Goal: Task Accomplishment & Management: Manage account settings

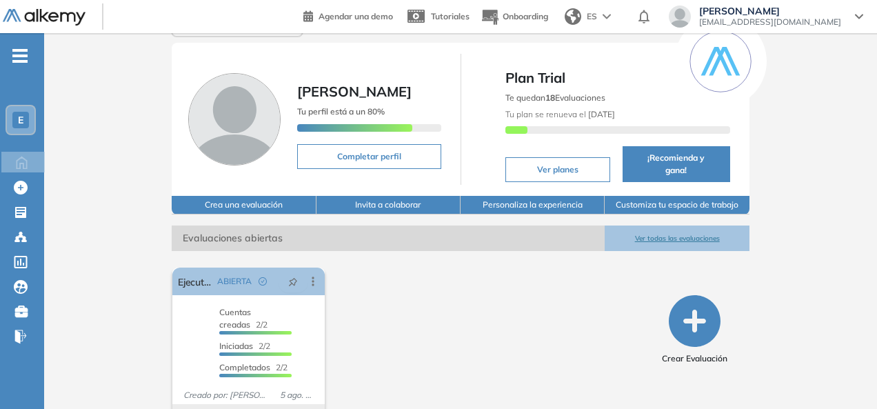
scroll to position [67, 0]
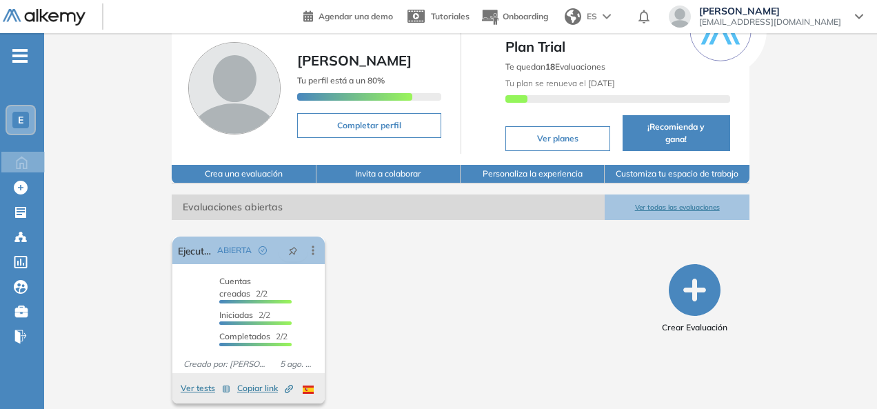
click at [32, 56] on ul "E Home Home Crear Evaluación Crear Evaluación Evaluaciones Evaluaciones Candida…" at bounding box center [22, 201] width 44 height 293
click at [19, 58] on span "-" at bounding box center [19, 54] width 15 height 11
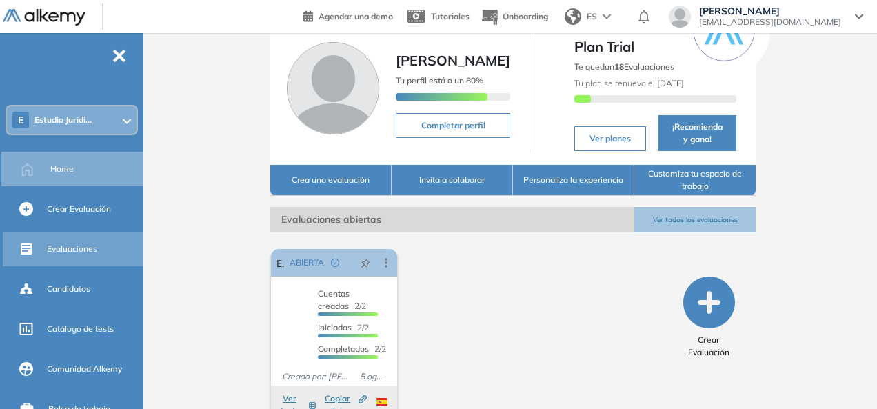
click at [95, 243] on span "Evaluaciones" at bounding box center [72, 249] width 50 height 12
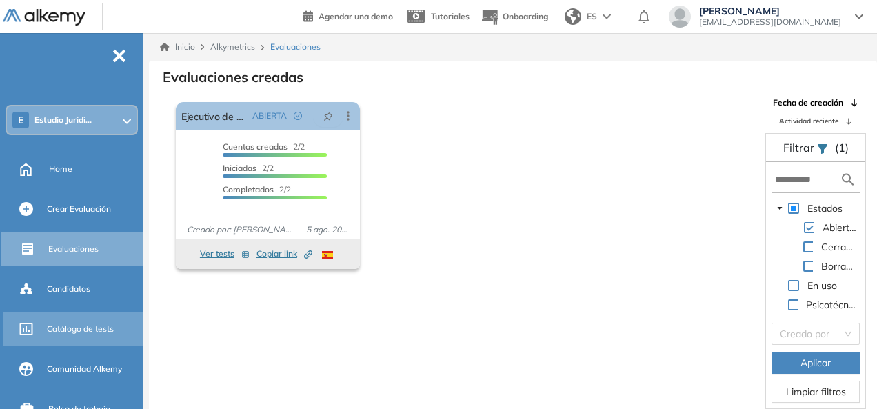
scroll to position [69, 0]
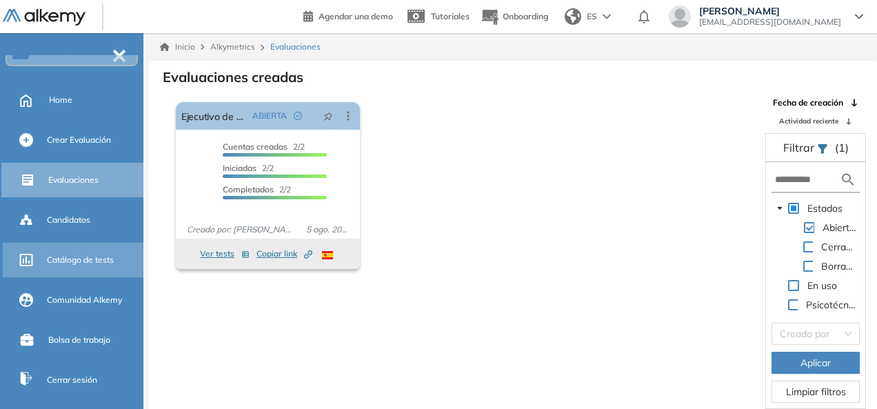
click at [96, 264] on span "Catálogo de tests" at bounding box center [80, 260] width 67 height 12
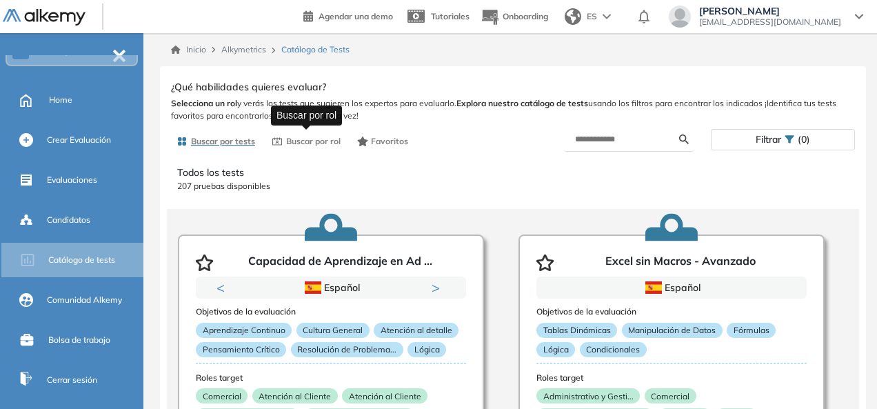
click at [294, 147] on button "Buscar por rol" at bounding box center [306, 141] width 80 height 23
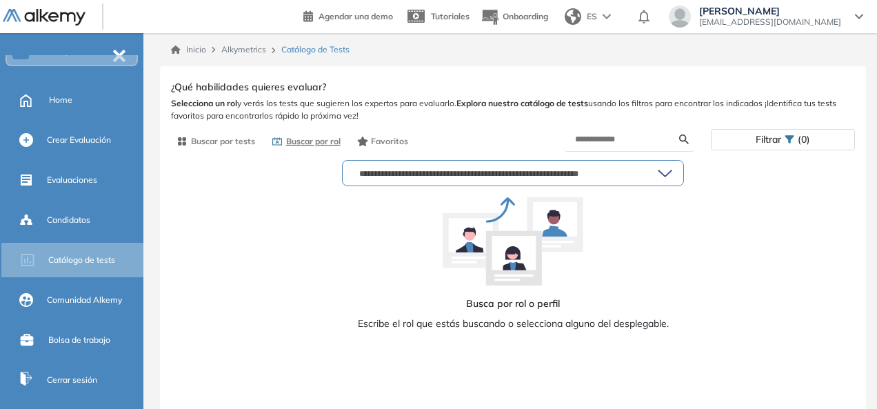
click at [489, 167] on input "text" at bounding box center [506, 172] width 304 height 11
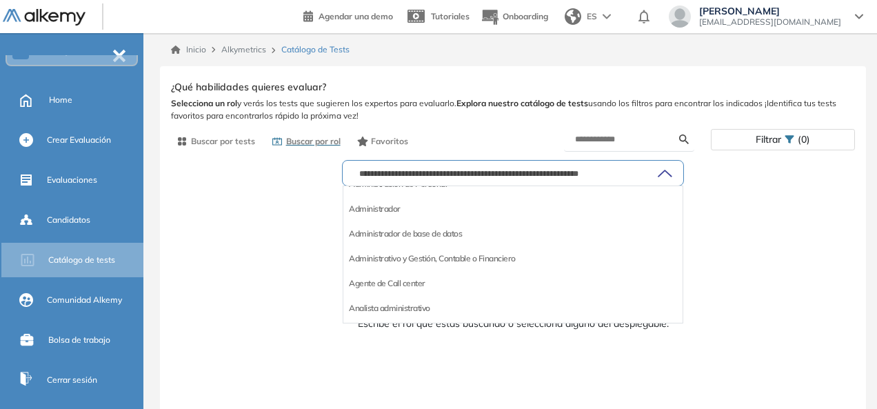
scroll to position [69, 0]
click at [380, 263] on li "Agente de Call center" at bounding box center [387, 259] width 77 height 14
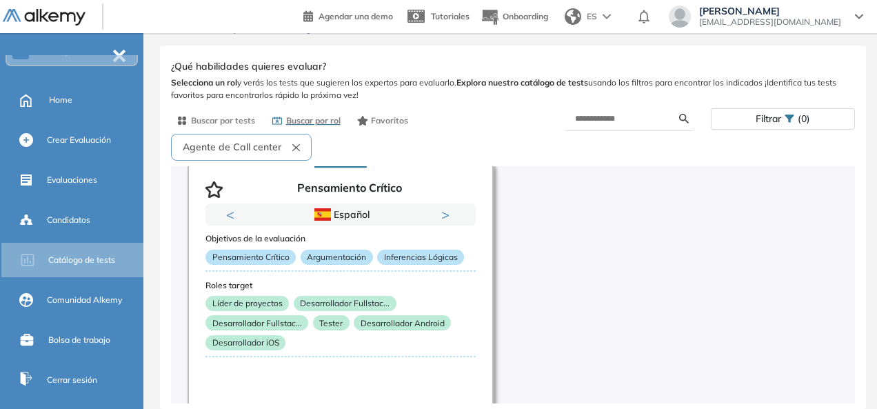
scroll to position [0, 0]
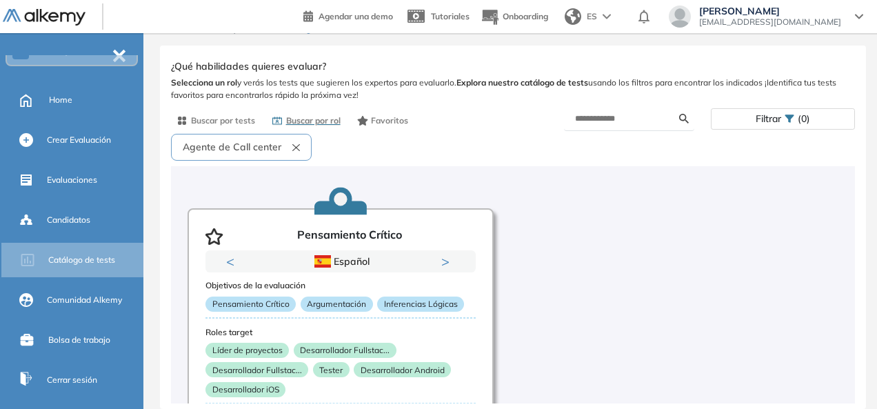
click at [294, 150] on rect "button" at bounding box center [296, 147] width 8 height 7
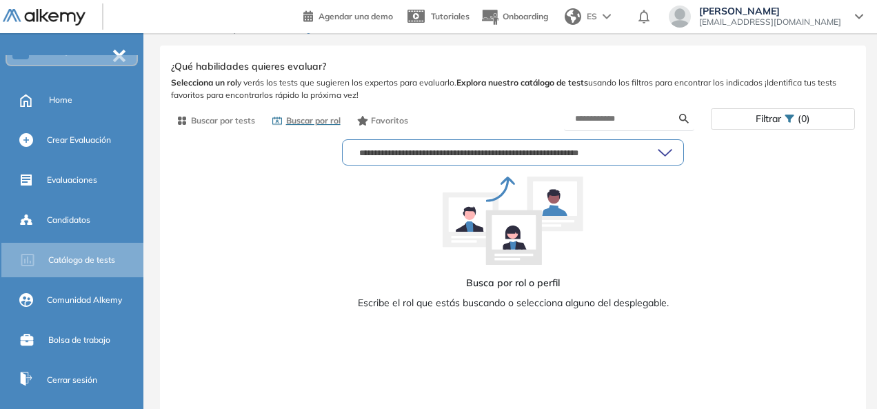
click at [400, 148] on input "text" at bounding box center [506, 152] width 304 height 11
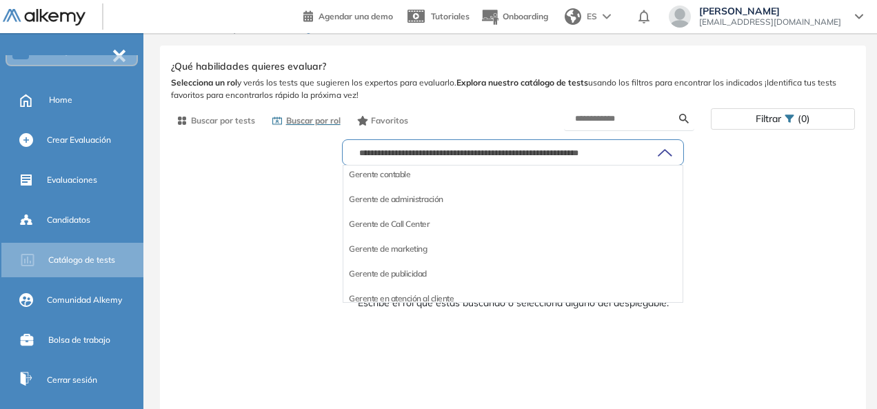
scroll to position [827, 0]
click at [404, 205] on li "Gerente de Call Center" at bounding box center [389, 200] width 81 height 14
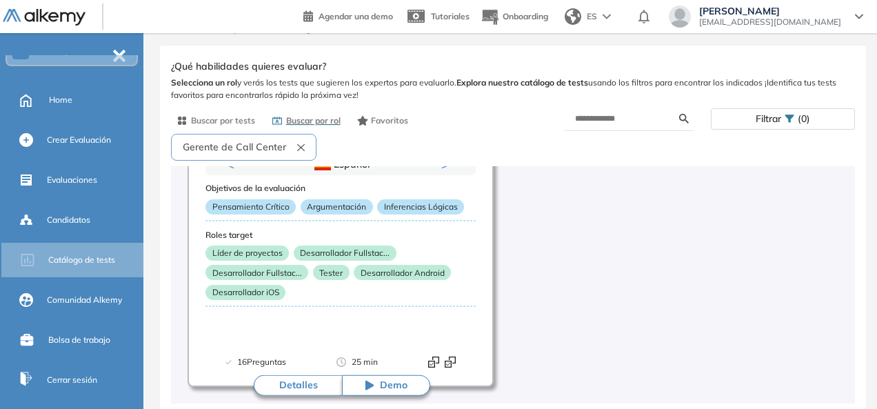
scroll to position [0, 0]
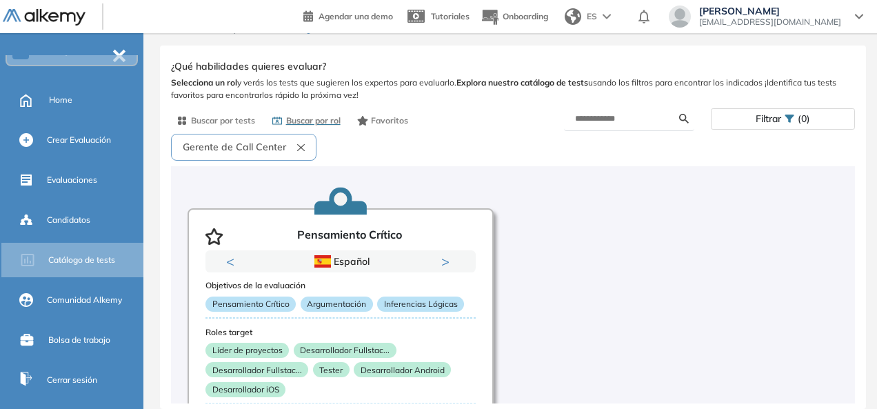
click at [294, 145] on button "Gerente de Call Center" at bounding box center [243, 147] width 145 height 27
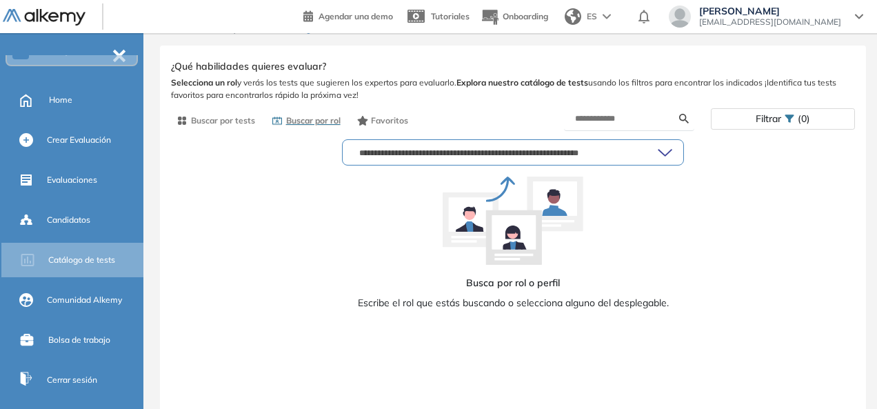
click at [414, 148] on input "text" at bounding box center [506, 152] width 304 height 11
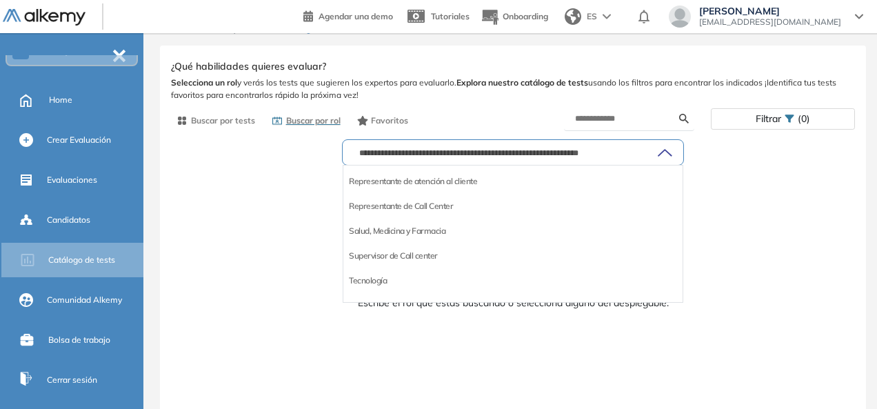
scroll to position [997, 0]
click at [411, 283] on li "Supervisor de Call center" at bounding box center [393, 279] width 89 height 14
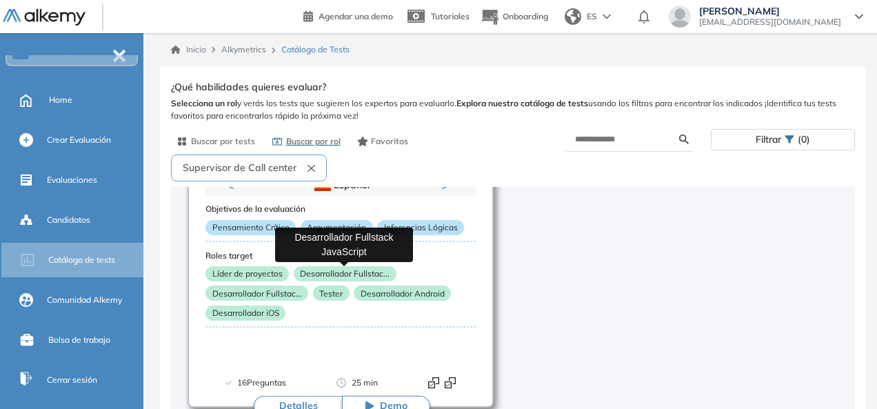
scroll to position [21, 0]
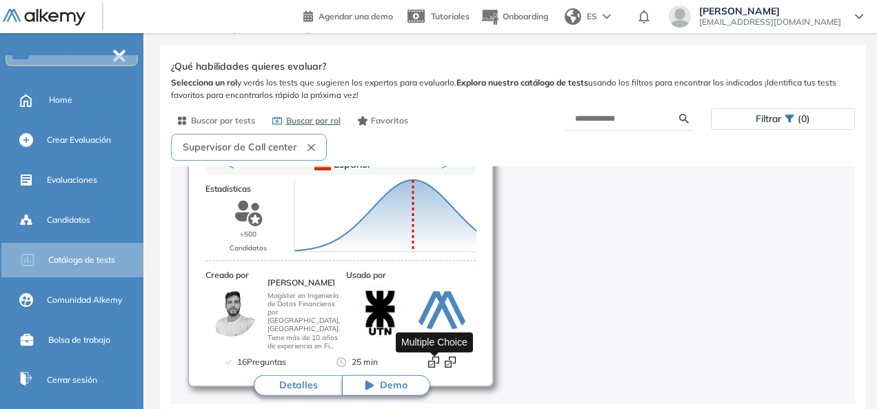
click at [435, 367] on img at bounding box center [433, 361] width 11 height 11
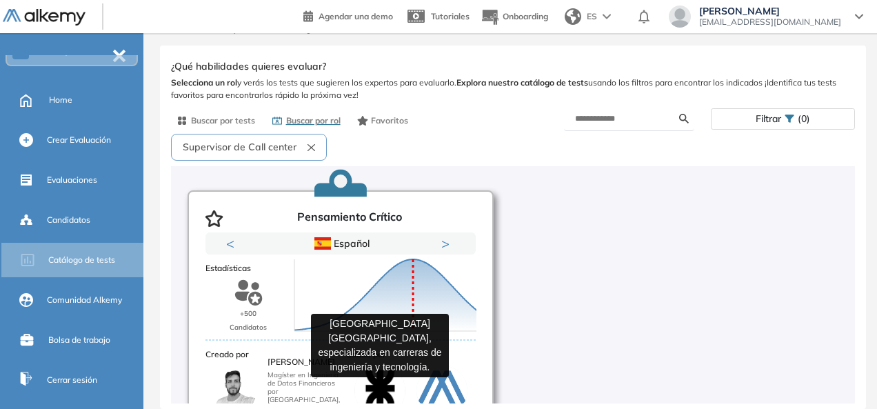
scroll to position [0, 0]
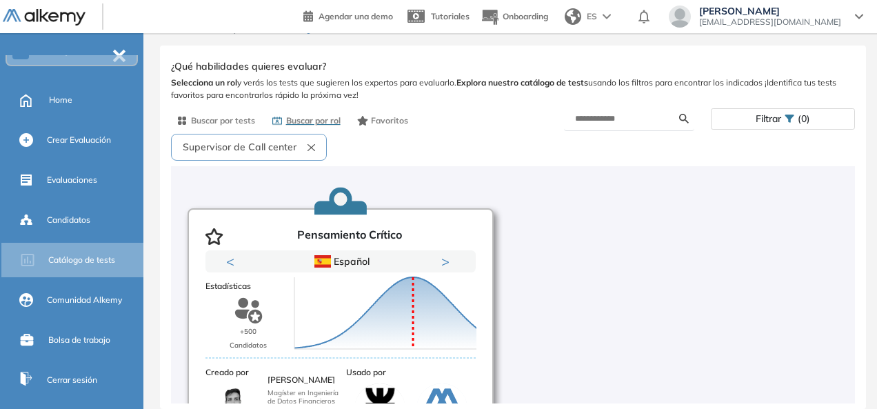
click at [436, 256] on div "Puntuación 0 10 20 30 40 50 60 70 80 90 100 Promedio" at bounding box center [385, 313] width 193 height 138
click at [449, 256] on div "Puntuación 0 10 20 30 40 50 60 70 80 90 100 Promedio" at bounding box center [385, 313] width 193 height 138
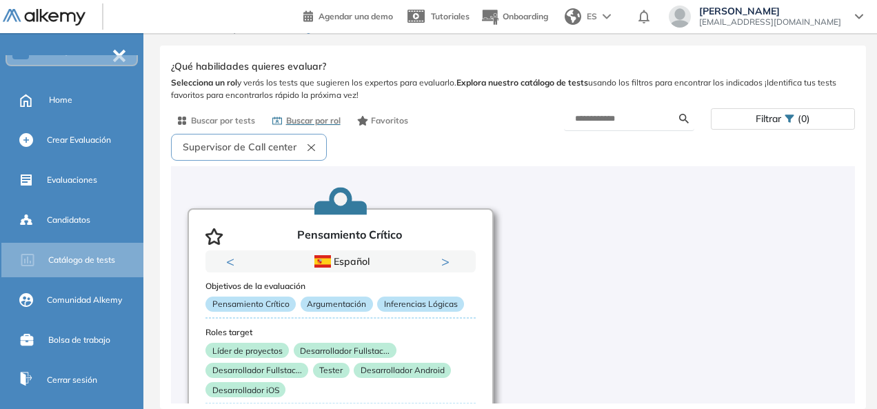
click at [449, 256] on button "Next" at bounding box center [448, 261] width 14 height 14
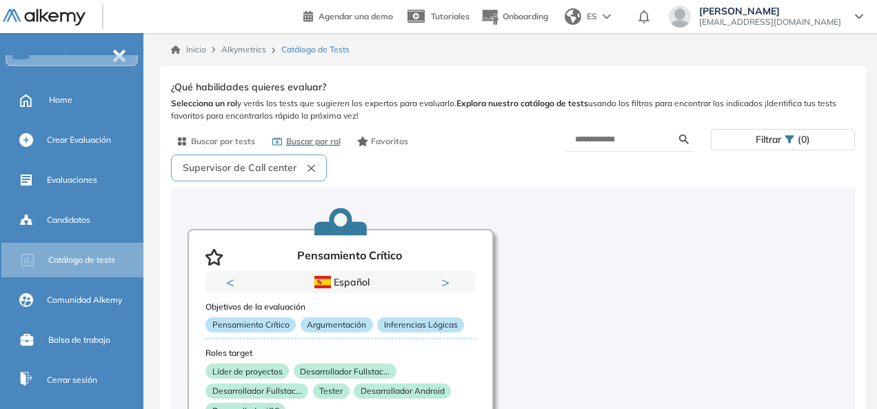
click at [307, 171] on rect "button" at bounding box center [311, 168] width 8 height 7
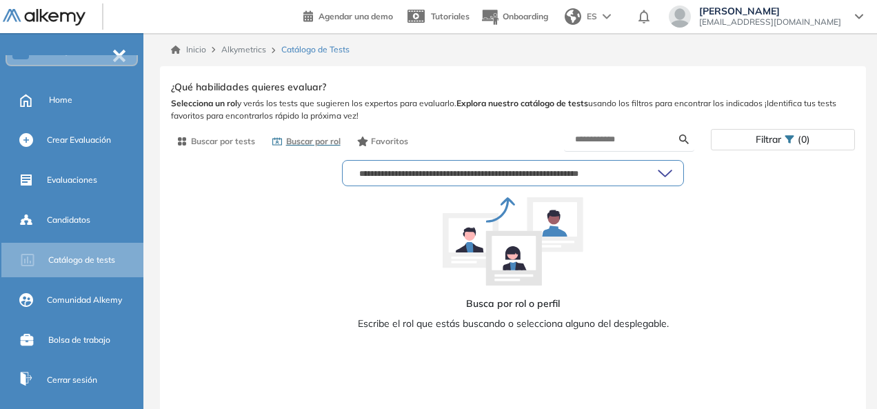
click at [490, 172] on input "text" at bounding box center [506, 172] width 304 height 11
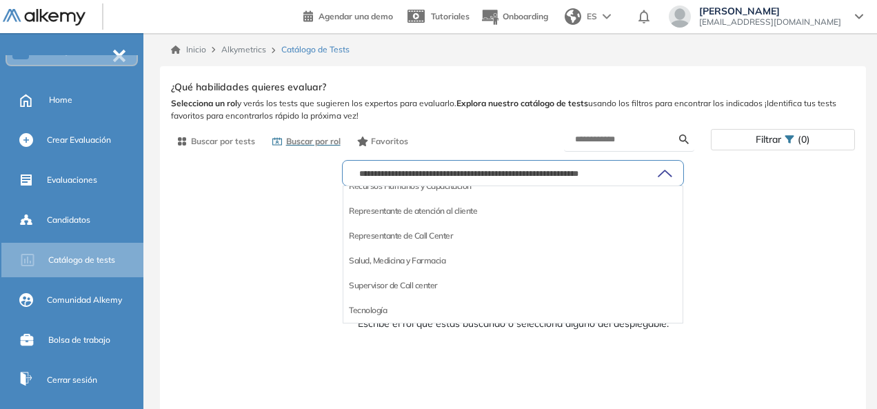
scroll to position [928, 0]
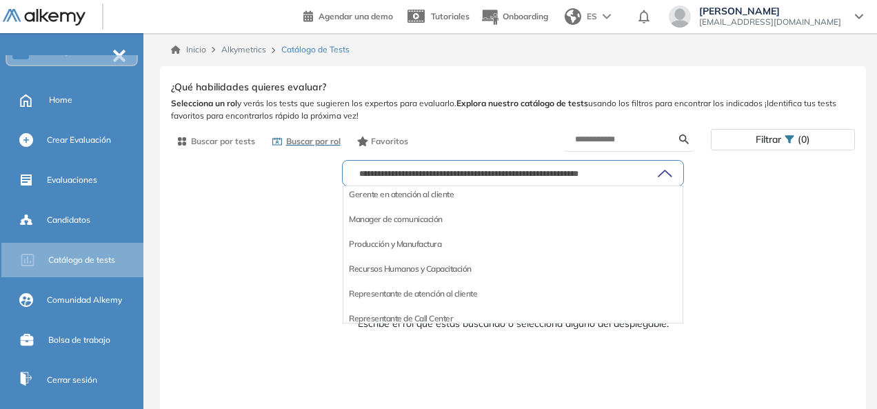
click at [418, 272] on li "Recursos Humanos y Capacitación" at bounding box center [410, 269] width 123 height 14
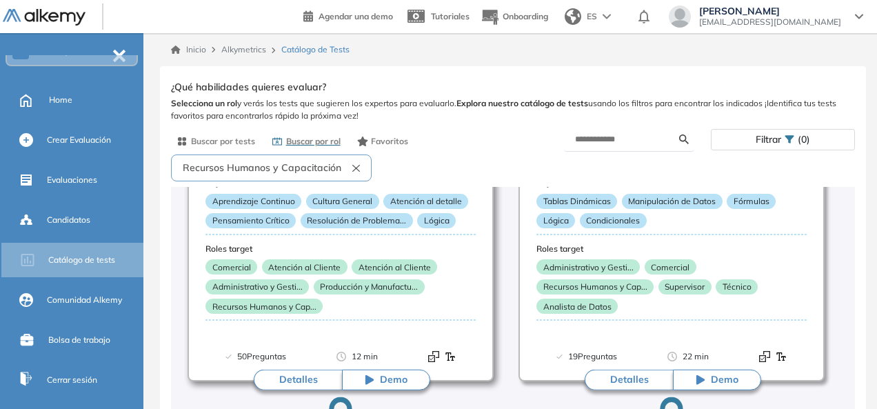
scroll to position [0, 0]
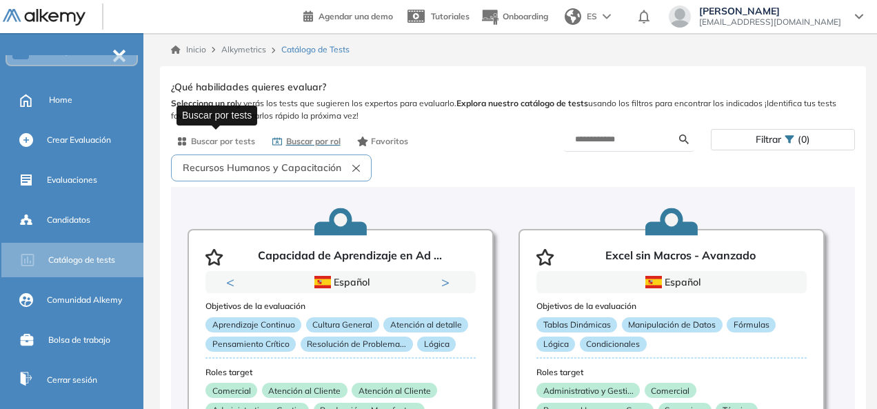
click at [250, 141] on span "Buscar por tests" at bounding box center [223, 141] width 64 height 12
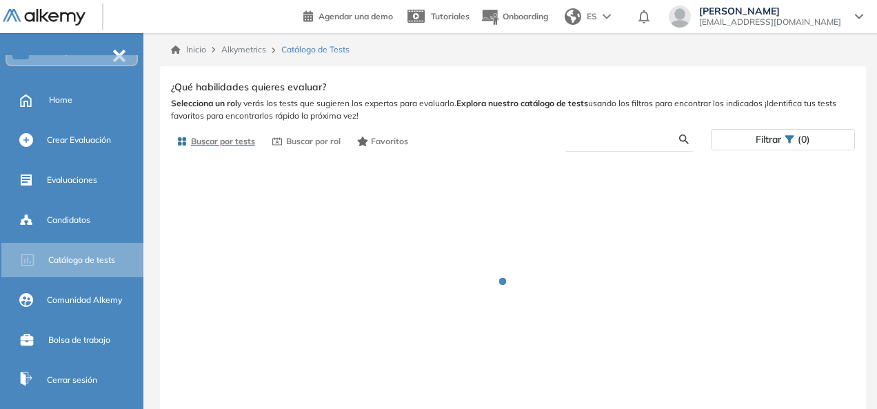
click at [631, 143] on input "text" at bounding box center [627, 139] width 104 height 12
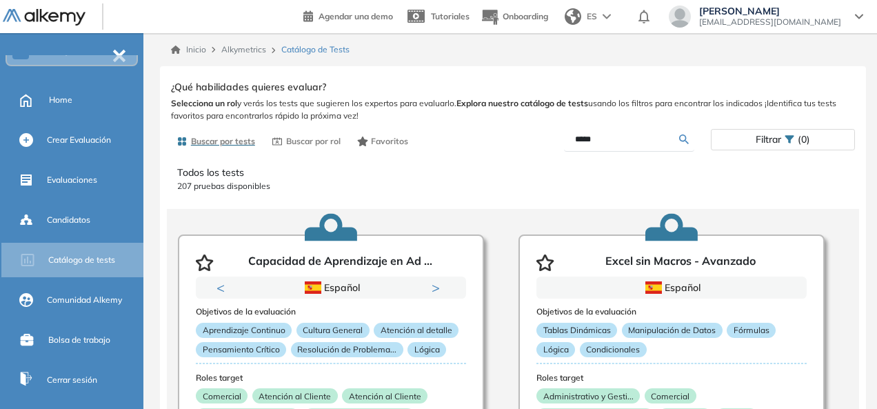
type input "*****"
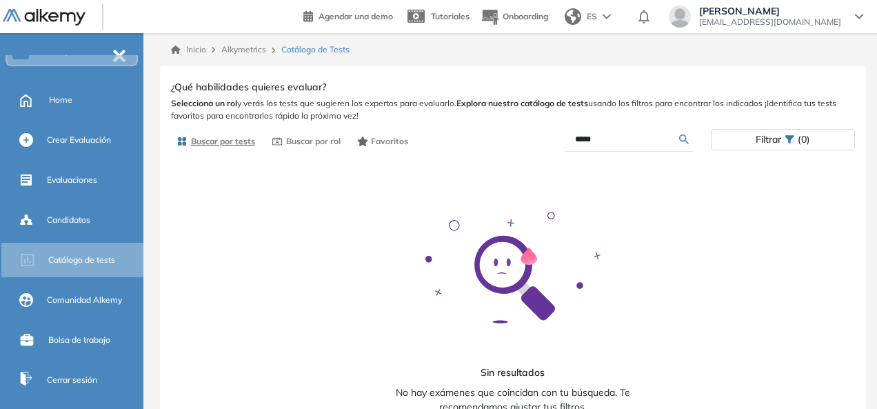
drag, startPoint x: 609, startPoint y: 139, endPoint x: 541, endPoint y: 139, distance: 68.2
click at [541, 139] on div "*****" at bounding box center [612, 140] width 198 height 24
drag, startPoint x: 595, startPoint y: 146, endPoint x: 575, endPoint y: 145, distance: 20.7
click at [575, 145] on form "**" at bounding box center [629, 140] width 130 height 24
click at [608, 139] on input "**" at bounding box center [627, 139] width 104 height 12
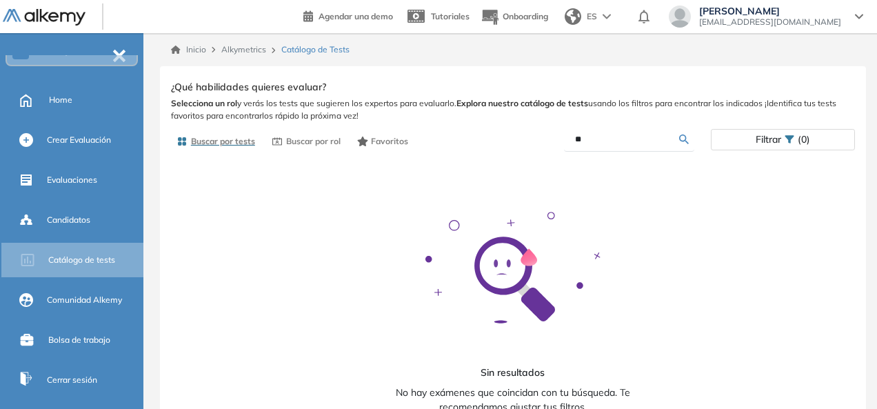
type input "*"
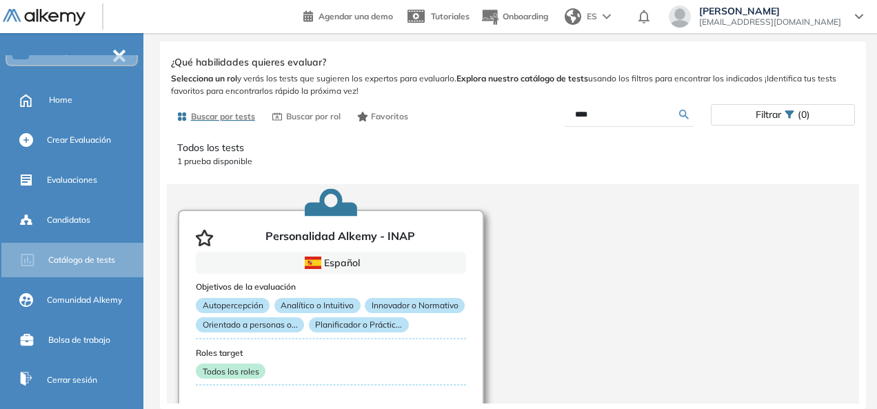
click at [203, 236] on icon "button" at bounding box center [205, 238] width 18 height 17
drag, startPoint x: 632, startPoint y: 114, endPoint x: 465, endPoint y: 96, distance: 167.7
click at [465, 96] on div "Ver preguntas de muestra Demo Experiencia Starter Validado undefined minutos Pr…" at bounding box center [513, 227] width 684 height 351
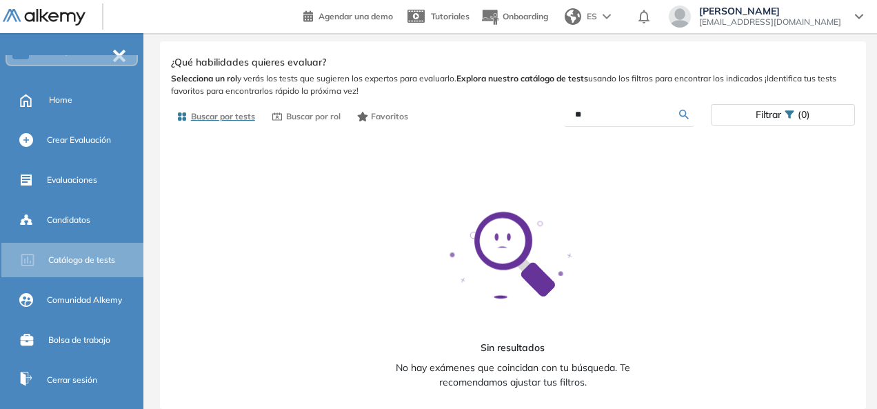
type input "*"
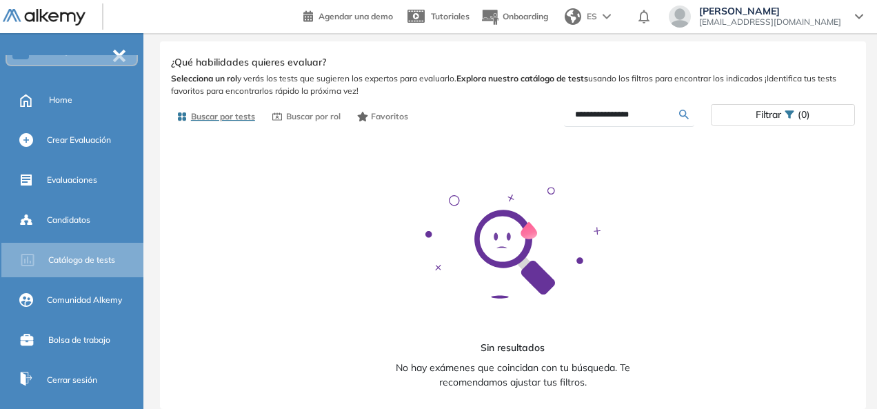
type input "**********"
drag, startPoint x: 641, startPoint y: 121, endPoint x: 482, endPoint y: 103, distance: 159.5
click at [482, 103] on div "**********" at bounding box center [513, 116] width 684 height 27
drag, startPoint x: 649, startPoint y: 112, endPoint x: 464, endPoint y: 112, distance: 185.4
click at [464, 112] on div "**********" at bounding box center [513, 116] width 684 height 27
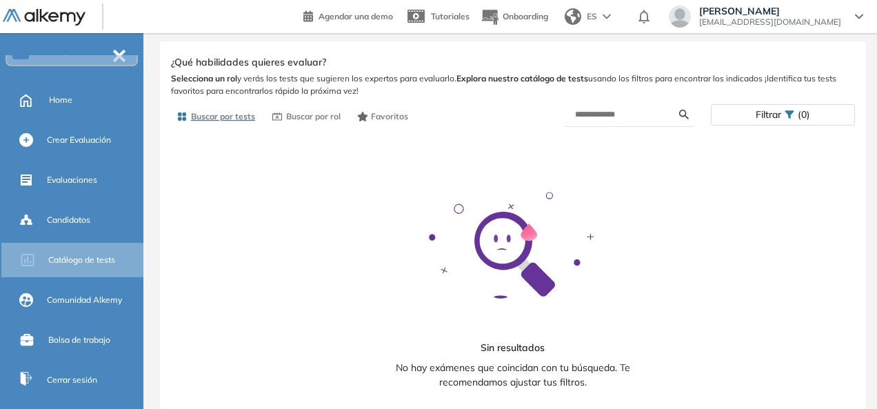
click at [765, 121] on div "Ver preguntas de muestra Demo Experiencia Starter Validado undefined minutos Pr…" at bounding box center [513, 227] width 684 height 351
click at [767, 108] on span "Filtrar" at bounding box center [768, 115] width 26 height 20
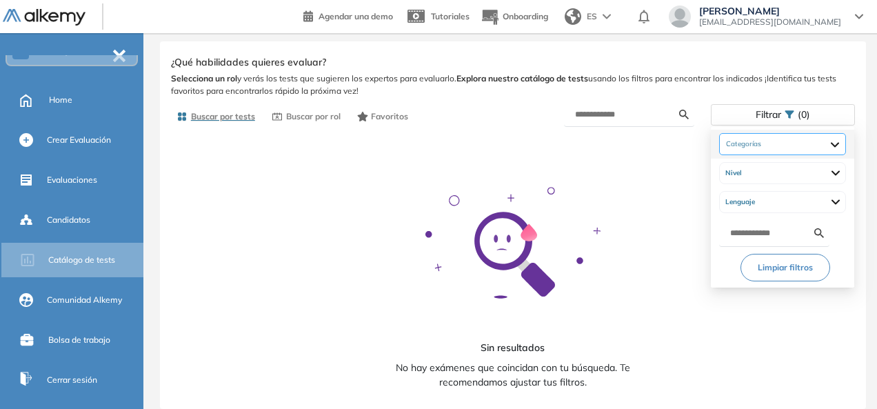
click at [782, 151] on div at bounding box center [782, 144] width 127 height 22
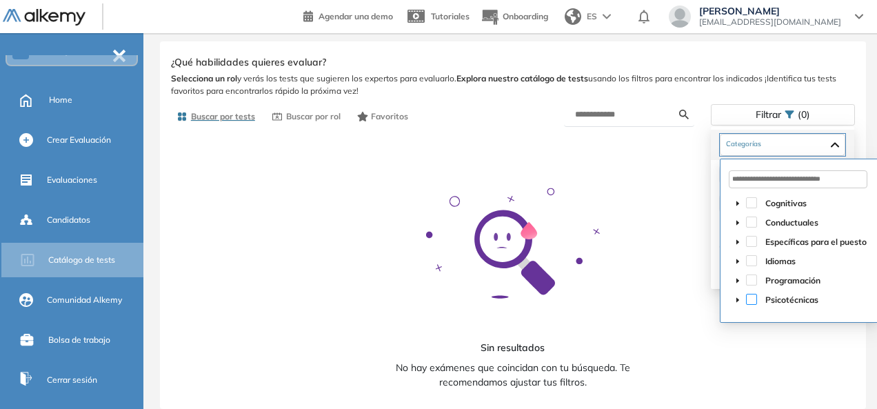
click at [748, 300] on span at bounding box center [751, 299] width 11 height 11
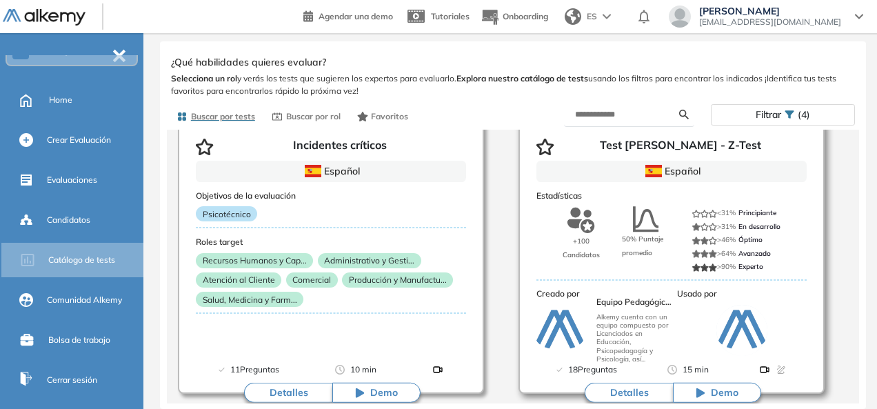
scroll to position [2299, 0]
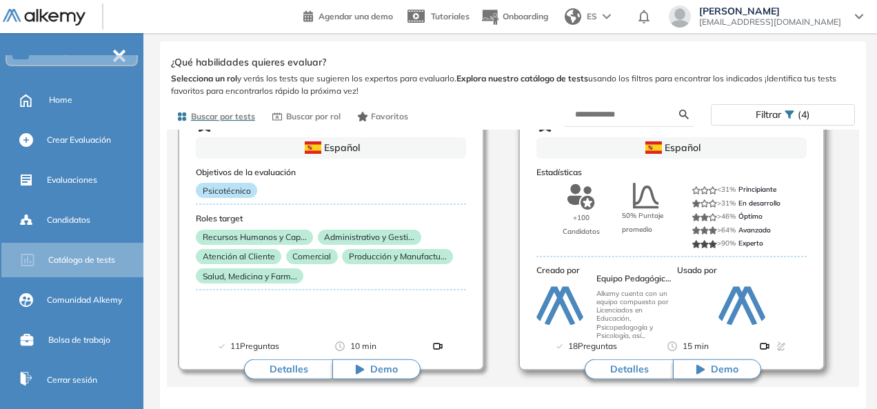
click at [692, 234] on icon at bounding box center [696, 230] width 8 height 8
click at [667, 259] on div "Estadísticas +100 Candidatos 50% Puntaje promedio <31% Principiante >31% En des…" at bounding box center [671, 235] width 270 height 152
click at [635, 363] on button "Detalles" at bounding box center [628, 369] width 88 height 21
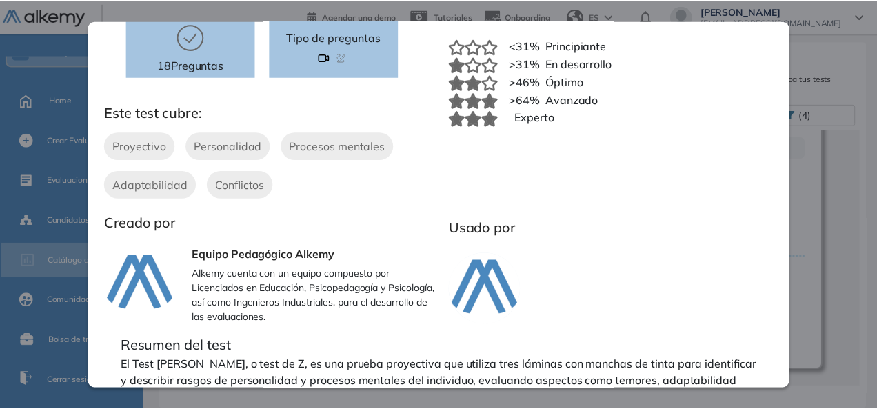
scroll to position [0, 0]
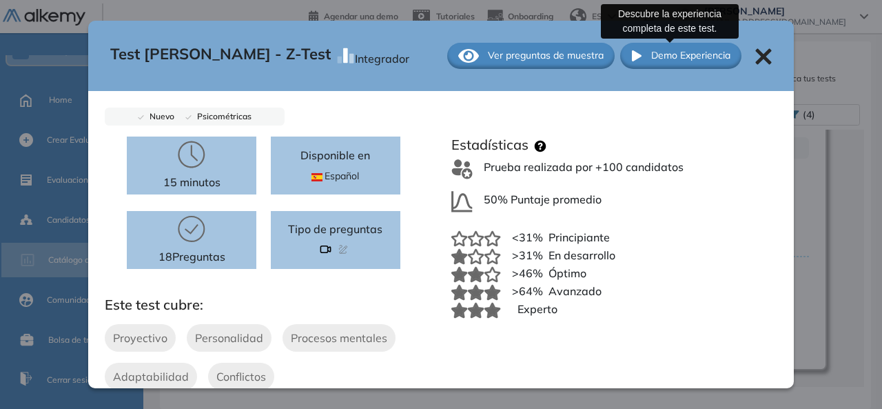
click at [689, 59] on span "Demo Experiencia" at bounding box center [690, 55] width 79 height 14
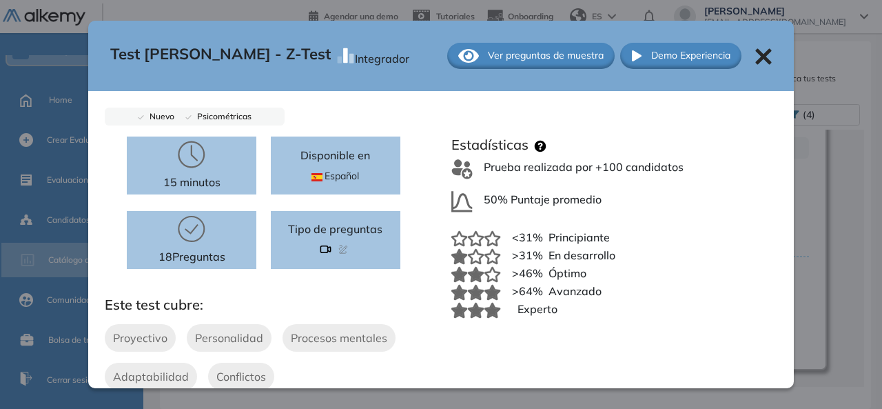
click at [760, 57] on icon at bounding box center [763, 56] width 17 height 17
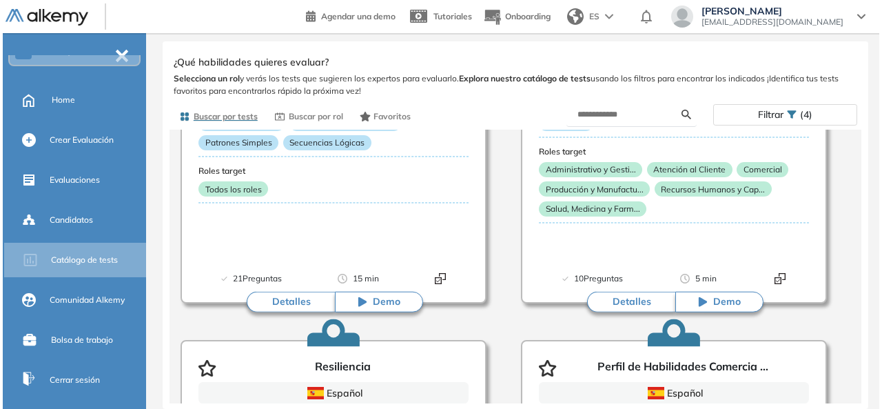
scroll to position [1748, 0]
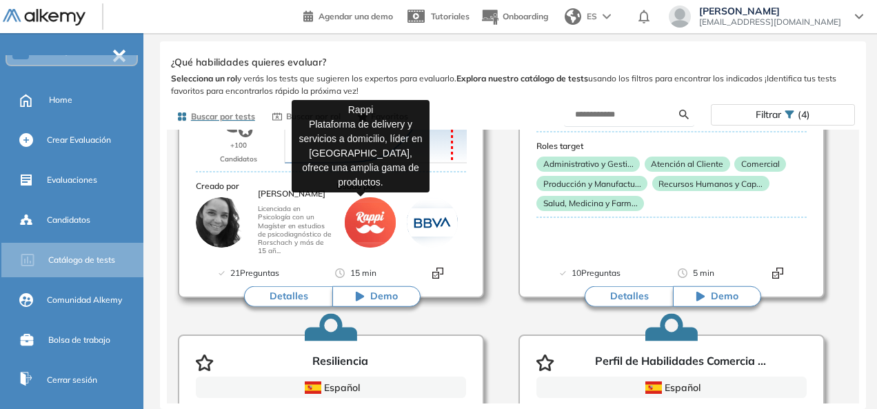
click at [374, 235] on img at bounding box center [370, 221] width 51 height 51
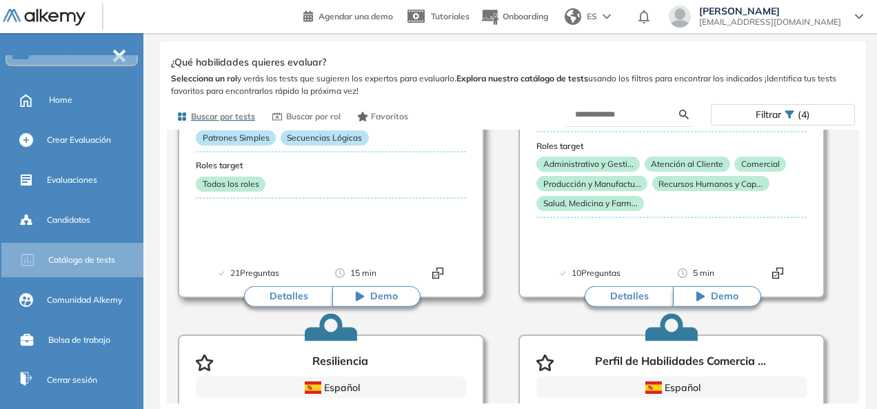
click at [295, 291] on button "Detalles" at bounding box center [288, 296] width 88 height 21
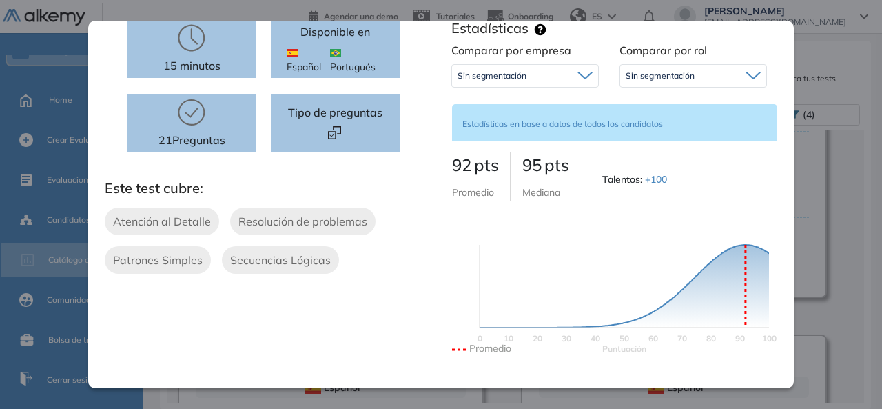
scroll to position [0, 0]
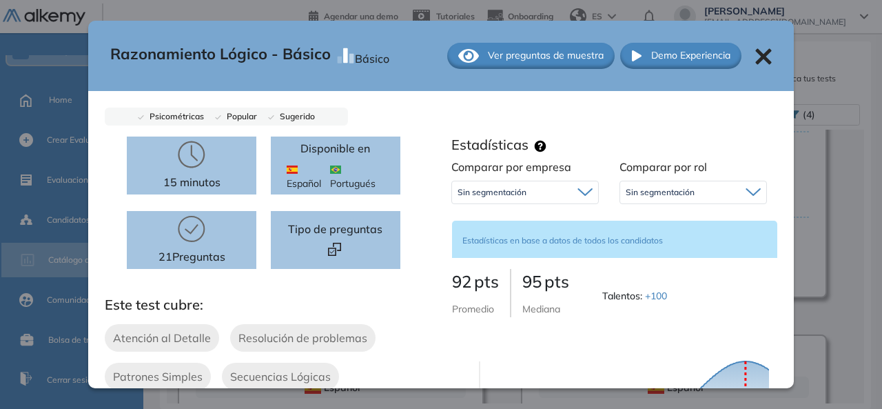
click at [538, 187] on div "Sin segmentación" at bounding box center [525, 192] width 146 height 22
click at [654, 189] on span "Sin segmentación" at bounding box center [660, 192] width 69 height 11
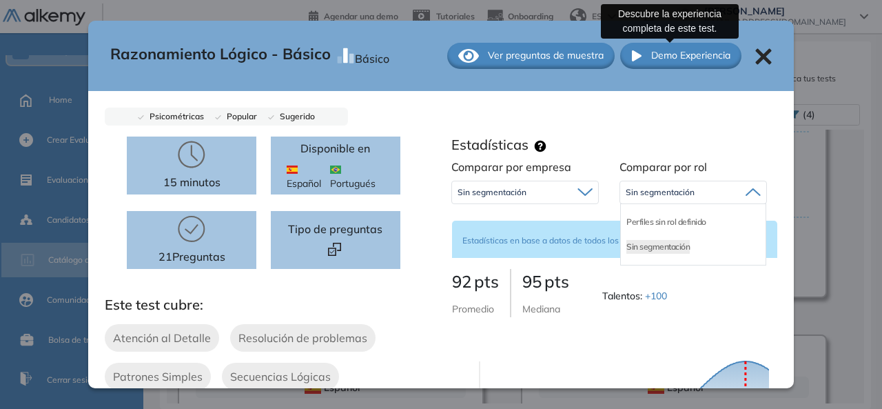
click at [687, 54] on span "Demo Experiencia" at bounding box center [690, 55] width 79 height 14
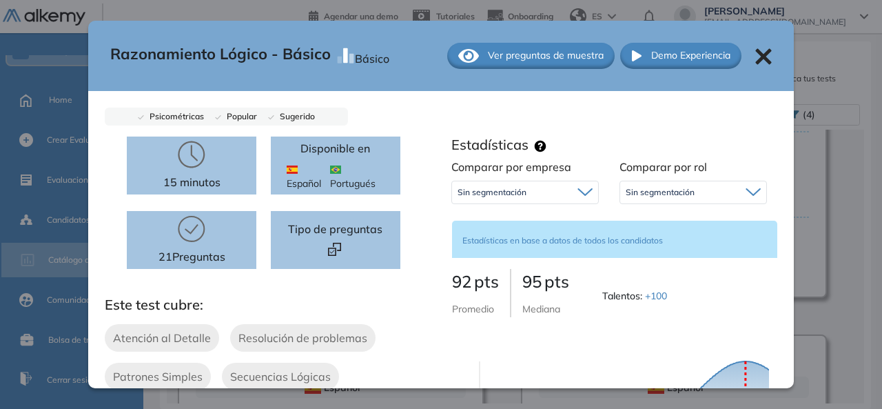
click at [755, 59] on icon at bounding box center [763, 56] width 16 height 16
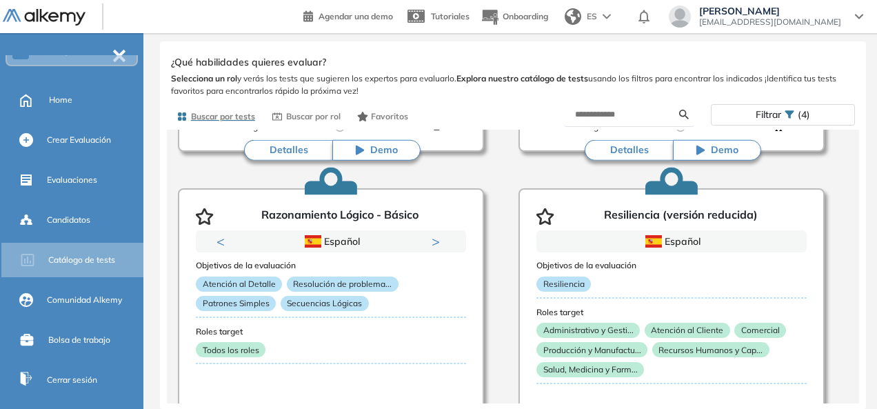
scroll to position [1541, 0]
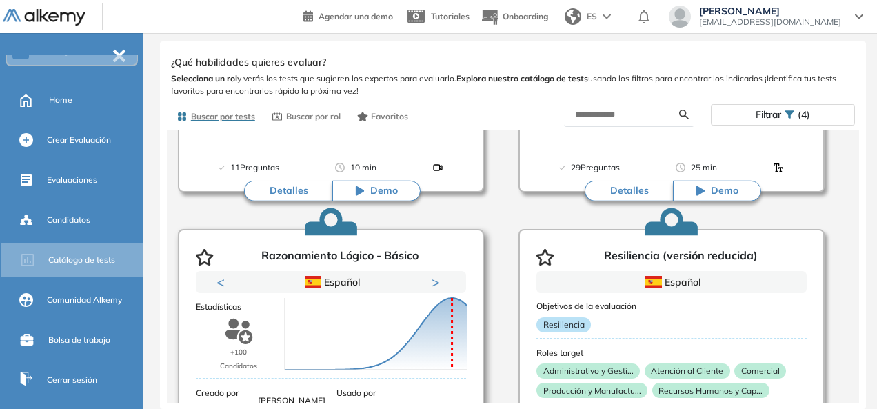
click at [198, 258] on icon "button" at bounding box center [204, 257] width 17 height 17
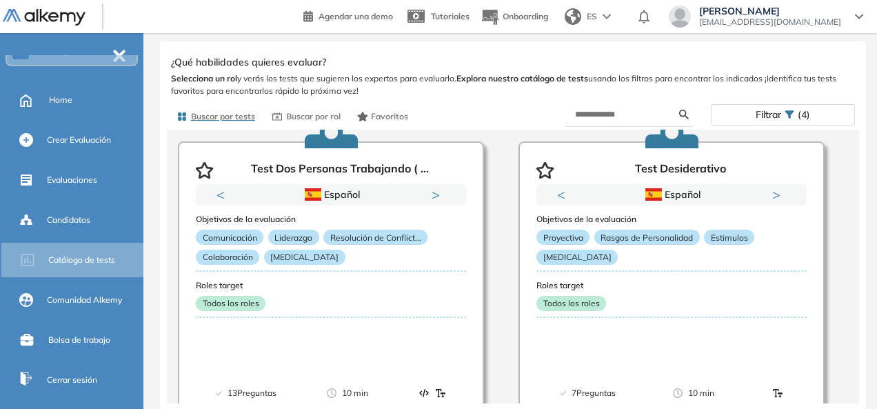
scroll to position [714, 0]
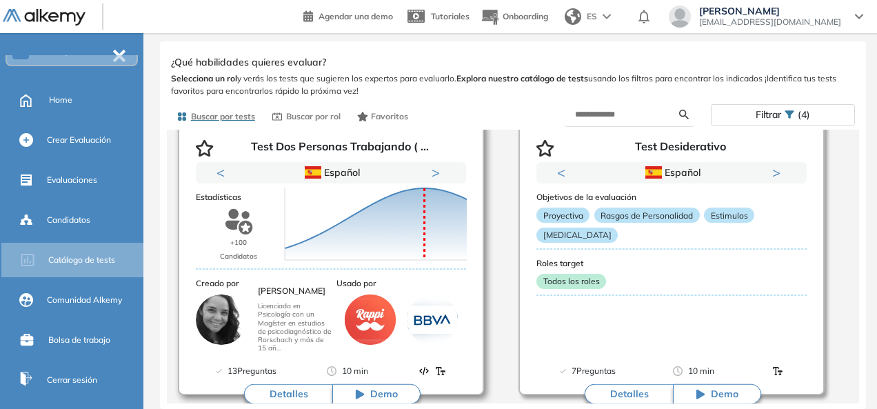
click at [342, 318] on div at bounding box center [401, 319] width 130 height 51
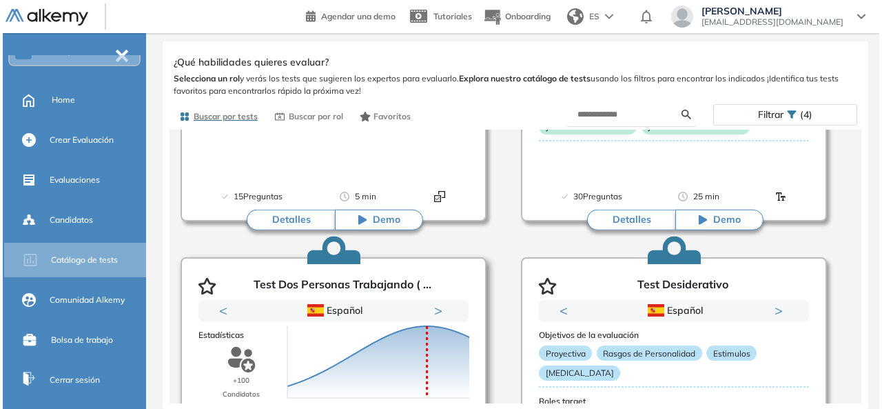
scroll to position [852, 0]
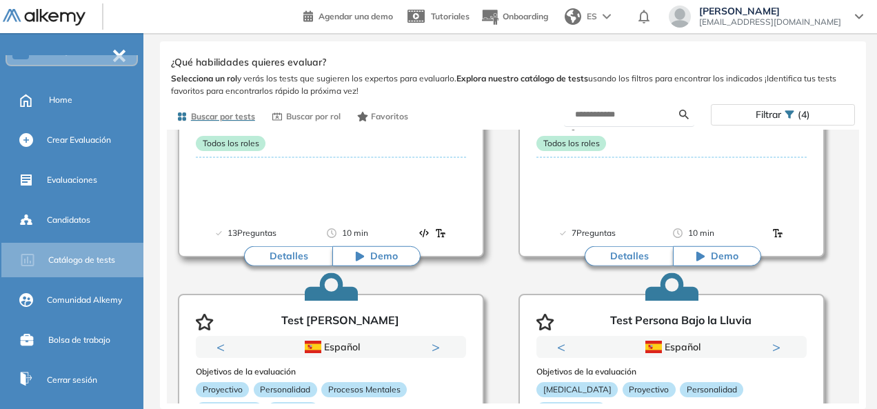
click at [305, 264] on button "Detalles" at bounding box center [288, 256] width 88 height 21
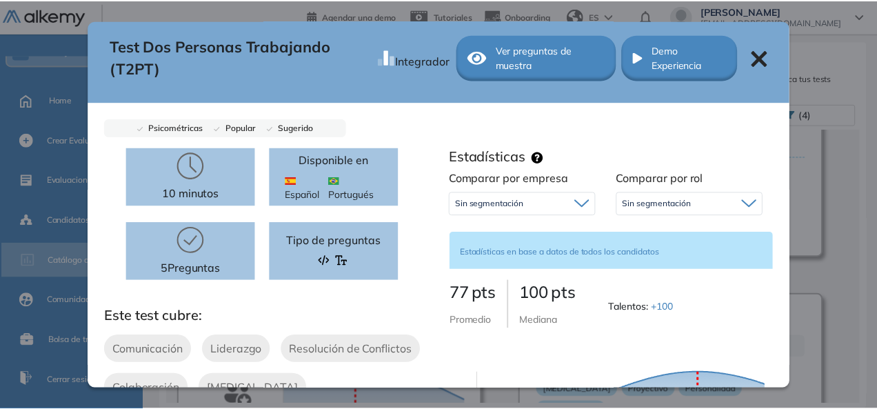
scroll to position [0, 0]
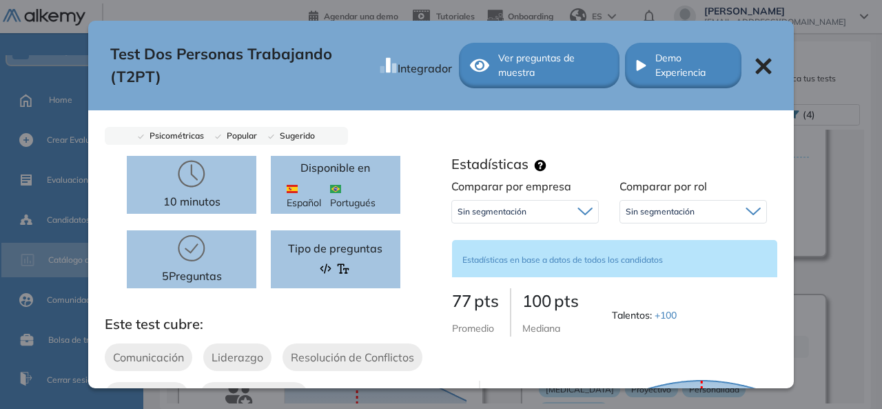
click at [755, 63] on icon at bounding box center [763, 66] width 17 height 17
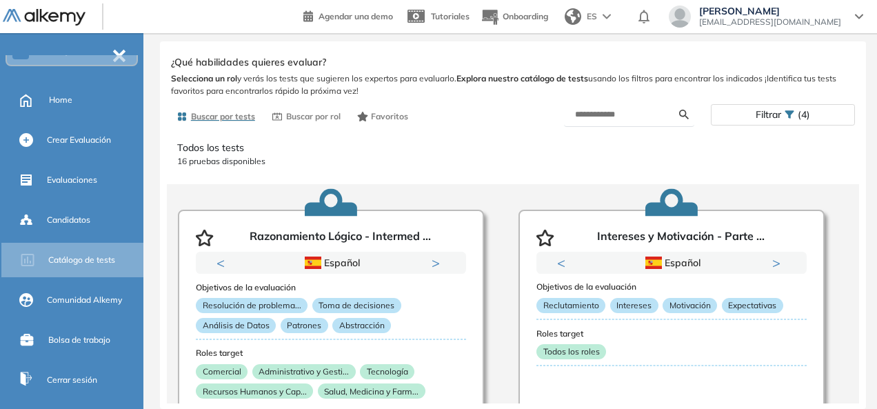
click at [738, 114] on div "Filtrar (4)" at bounding box center [782, 115] width 143 height 20
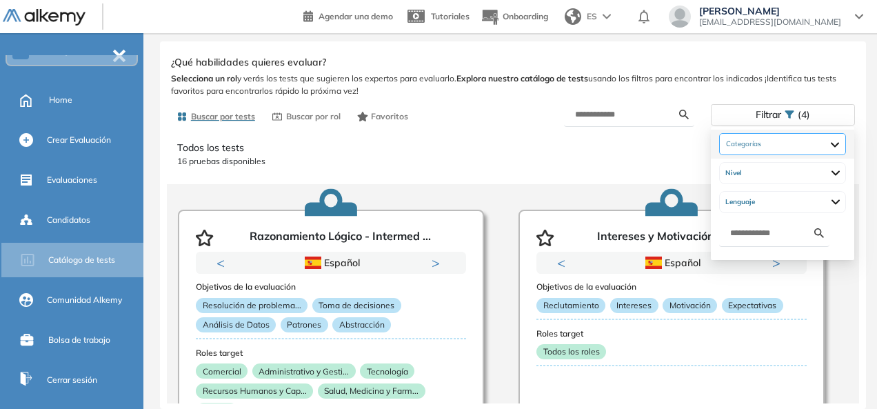
click at [784, 140] on div "Psicotécnicas Cuestionarios Neurológicos Proyectivas" at bounding box center [782, 144] width 127 height 22
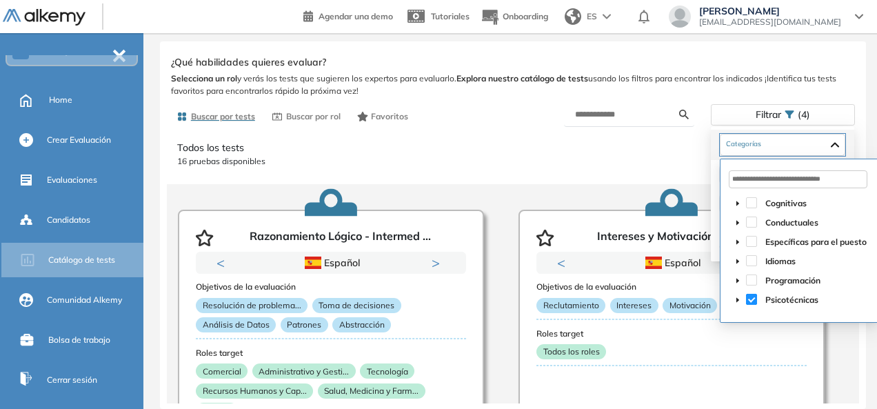
click at [750, 302] on span at bounding box center [751, 299] width 11 height 11
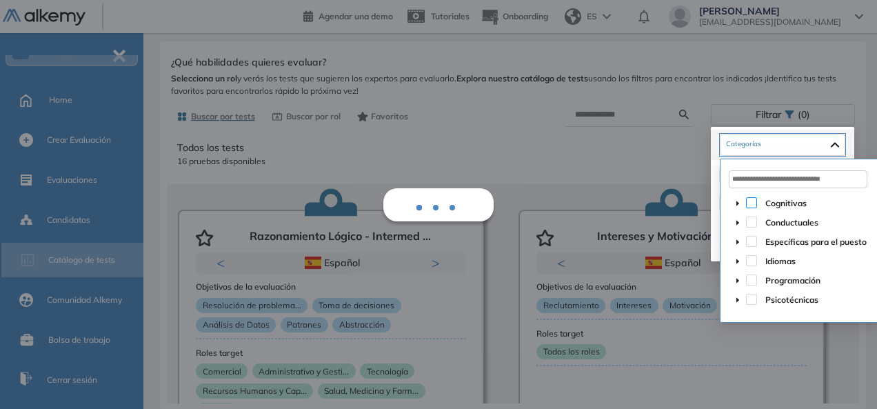
click at [753, 203] on span at bounding box center [751, 202] width 11 height 11
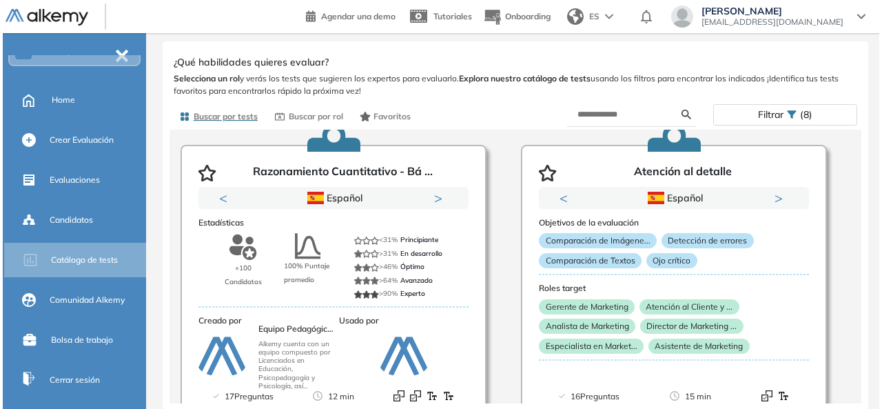
scroll to position [1034, 0]
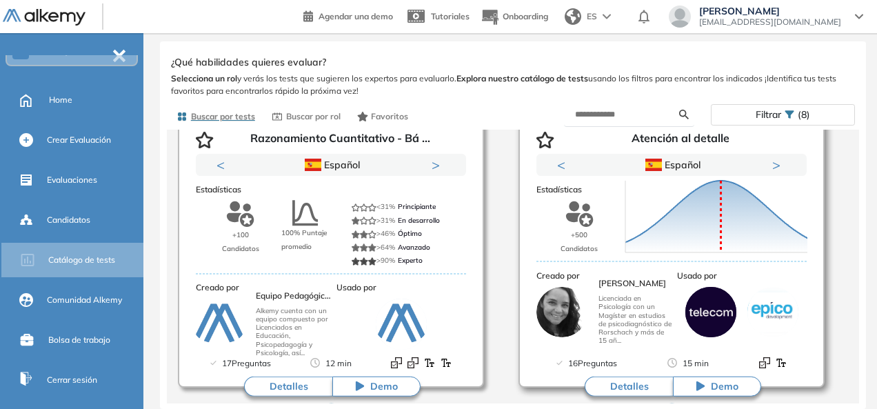
click at [611, 389] on button "Detalles" at bounding box center [628, 386] width 88 height 21
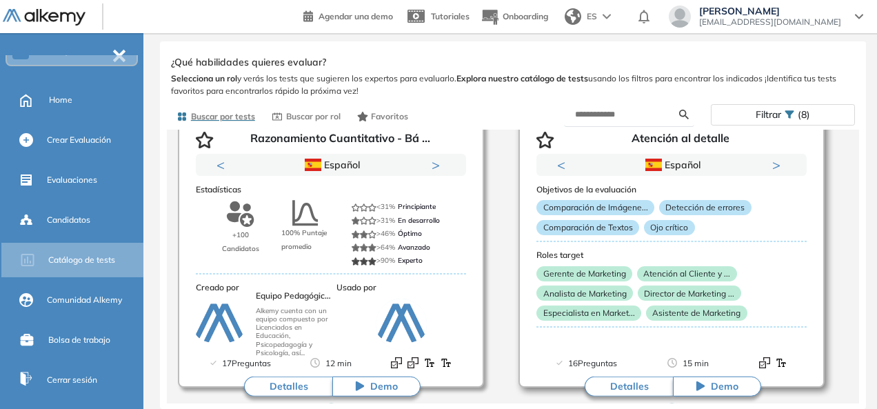
click at [602, 389] on div "Ver preguntas de muestra Demo Experiencia Starter Validado undefined minutos Pr…" at bounding box center [513, 227] width 684 height 351
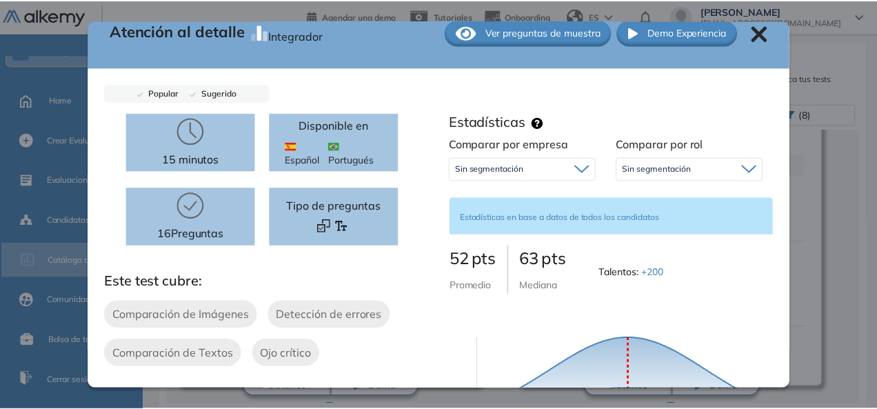
scroll to position [0, 0]
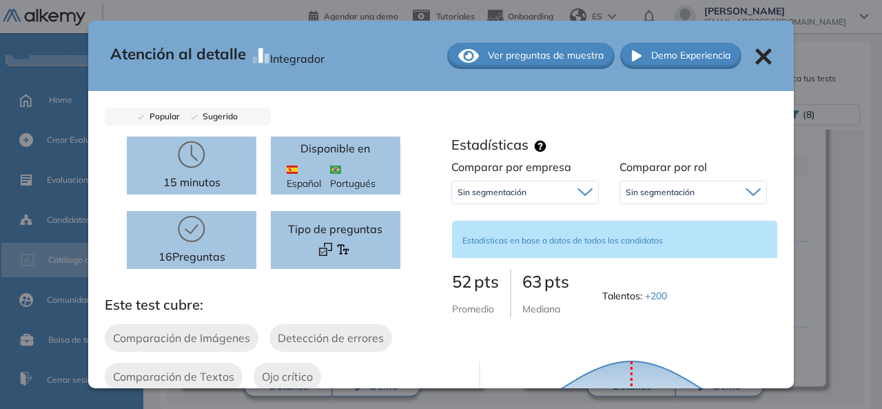
click at [756, 52] on icon at bounding box center [763, 56] width 16 height 16
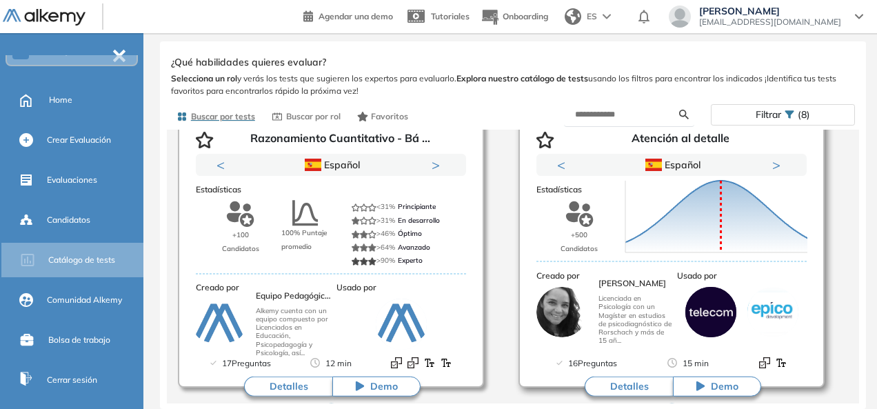
click at [542, 141] on icon "button" at bounding box center [545, 140] width 18 height 17
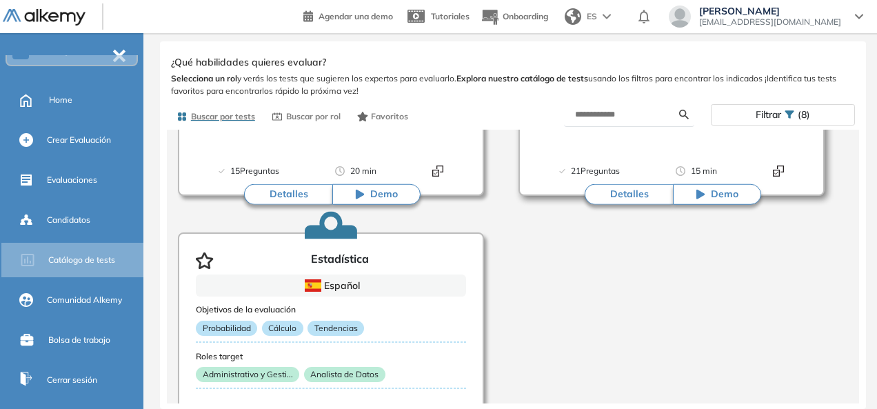
scroll to position [2822, 0]
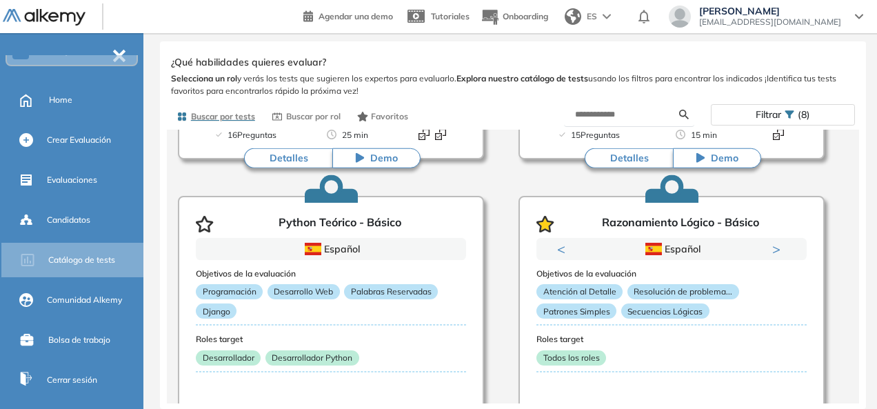
click at [815, 109] on div "Filtrar (8)" at bounding box center [782, 115] width 143 height 20
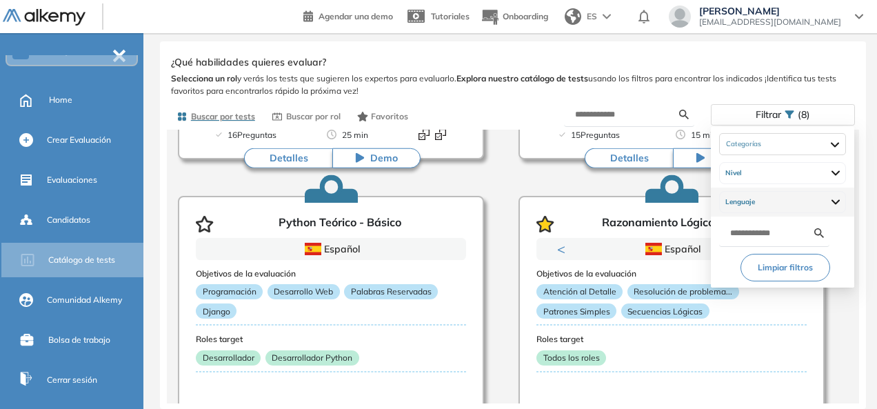
click at [779, 203] on div "Lenguaje" at bounding box center [782, 202] width 127 height 22
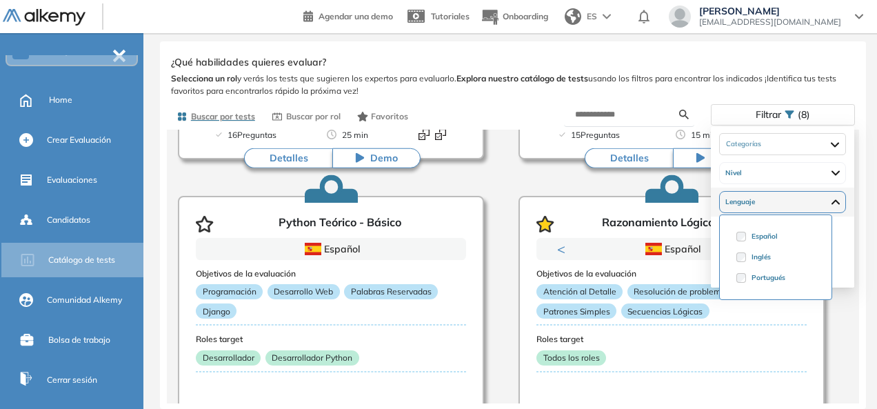
click at [779, 203] on div "Lenguaje" at bounding box center [782, 202] width 127 height 22
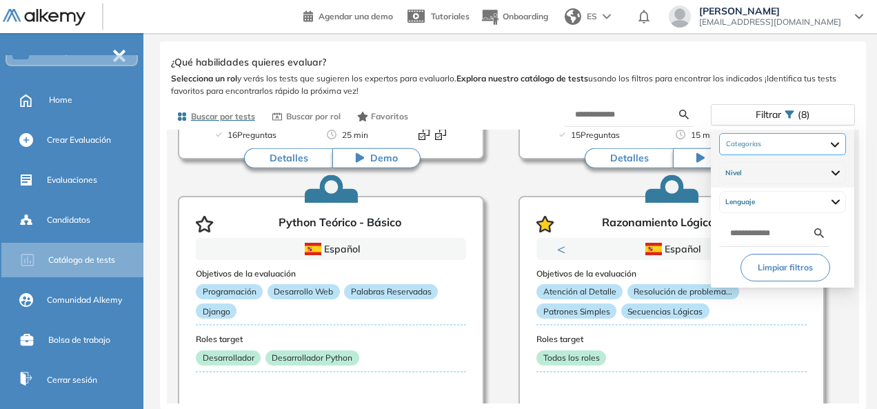
click at [788, 147] on div "Cognitivas Atención y Concentración Capacidad de Pensamiento Gestión de tiempos…" at bounding box center [782, 144] width 127 height 22
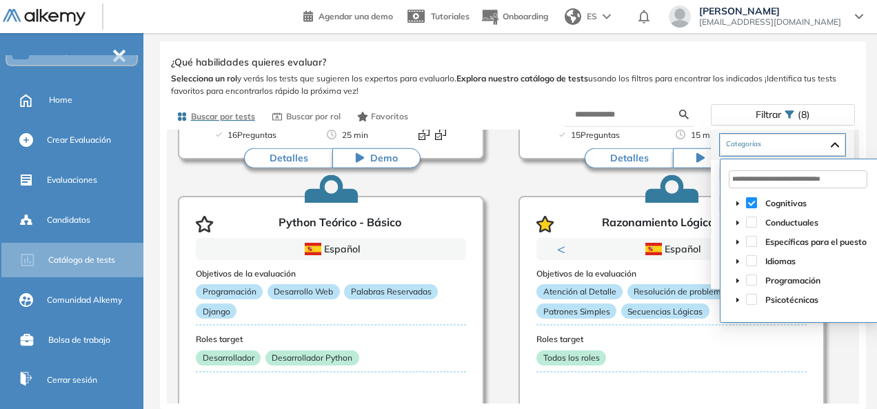
click at [751, 201] on span at bounding box center [751, 202] width 11 height 11
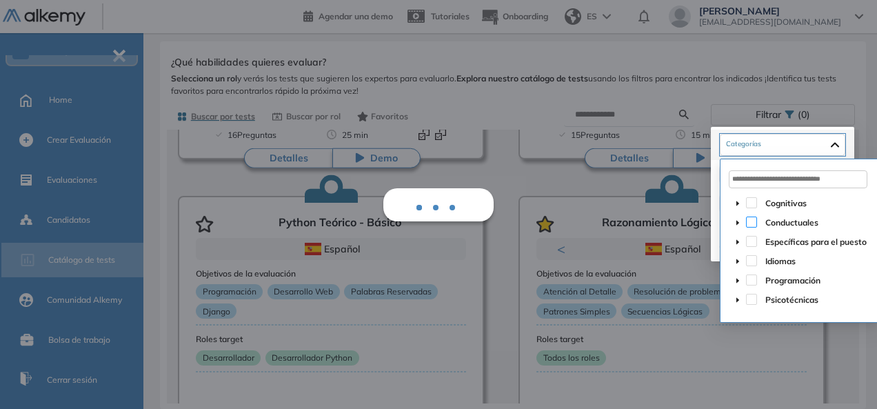
click at [751, 226] on span at bounding box center [751, 221] width 11 height 11
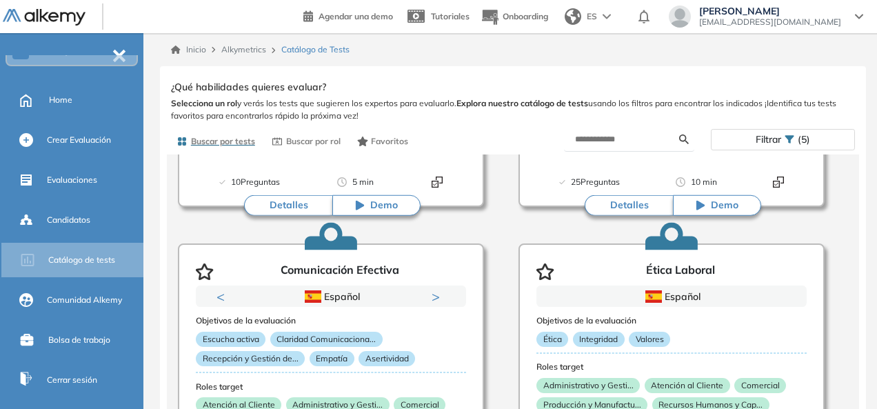
scroll to position [3402, 0]
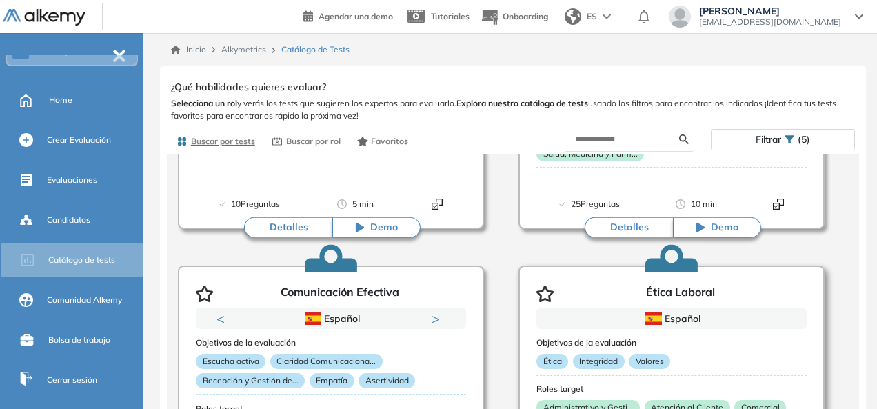
click at [542, 292] on icon "button" at bounding box center [545, 293] width 18 height 17
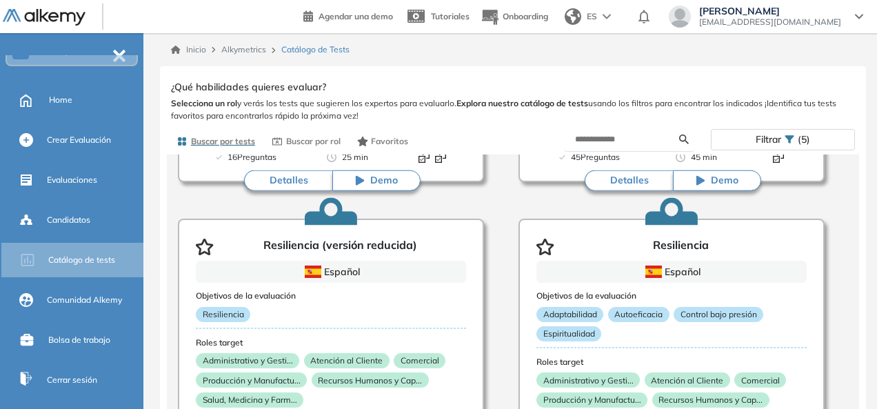
scroll to position [3126, 0]
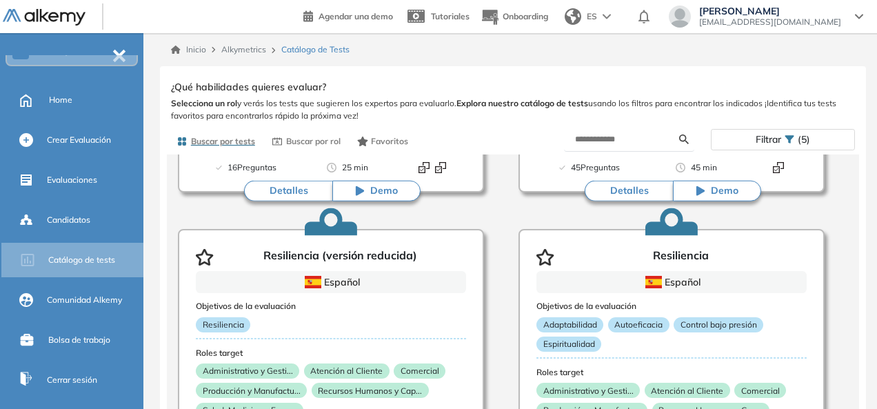
click at [755, 142] on span "Filtrar" at bounding box center [768, 140] width 26 height 20
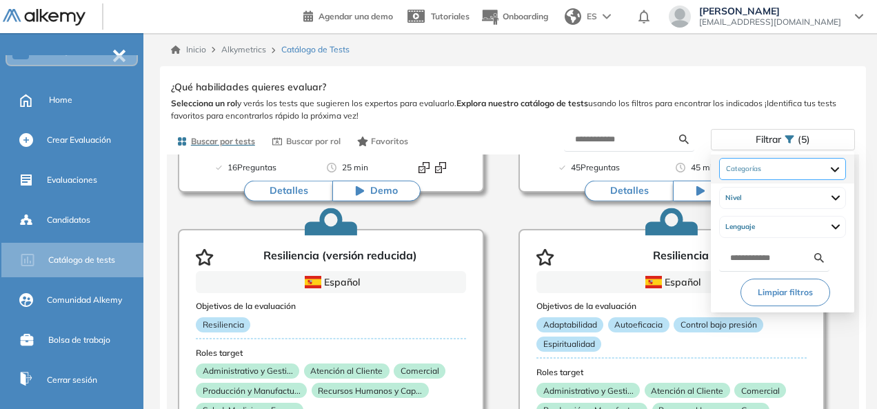
click at [780, 168] on div "Conductuales Ética y valores Habilidades Sociales Liderazgo Personalidad" at bounding box center [782, 169] width 127 height 22
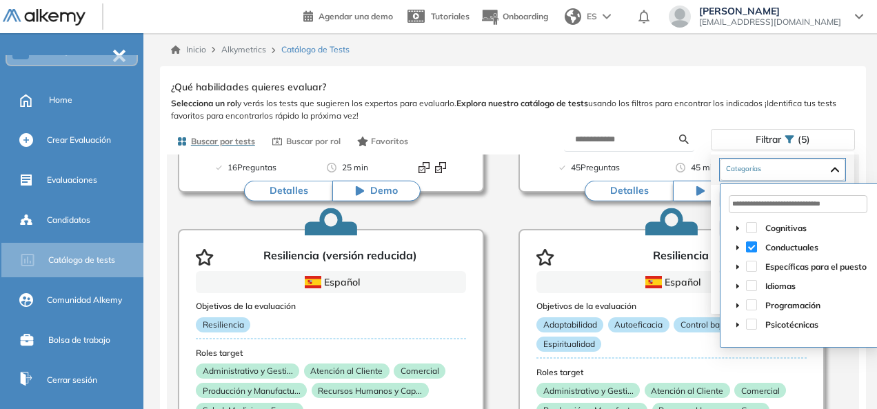
click at [752, 247] on span at bounding box center [751, 246] width 11 height 11
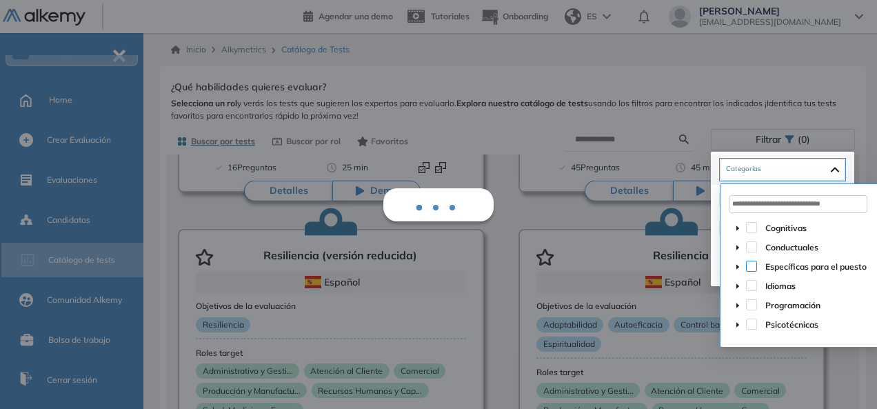
click at [751, 264] on span at bounding box center [751, 266] width 11 height 11
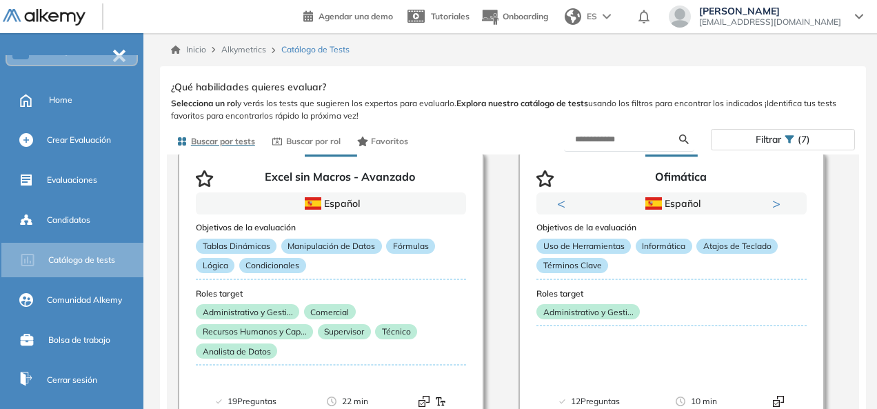
scroll to position [69, 0]
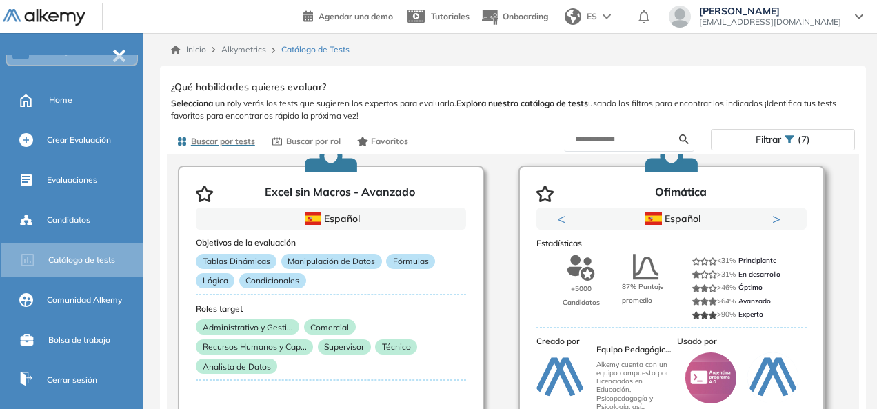
click at [646, 275] on icon at bounding box center [646, 267] width 26 height 26
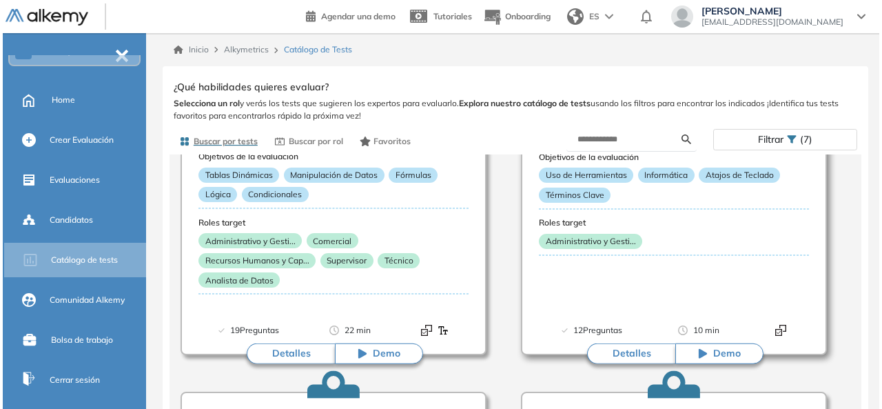
scroll to position [276, 0]
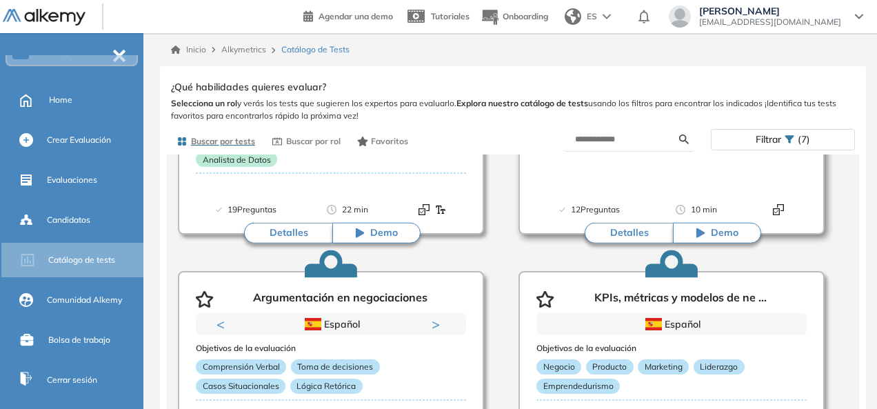
click at [615, 225] on button "Detalles" at bounding box center [628, 233] width 88 height 21
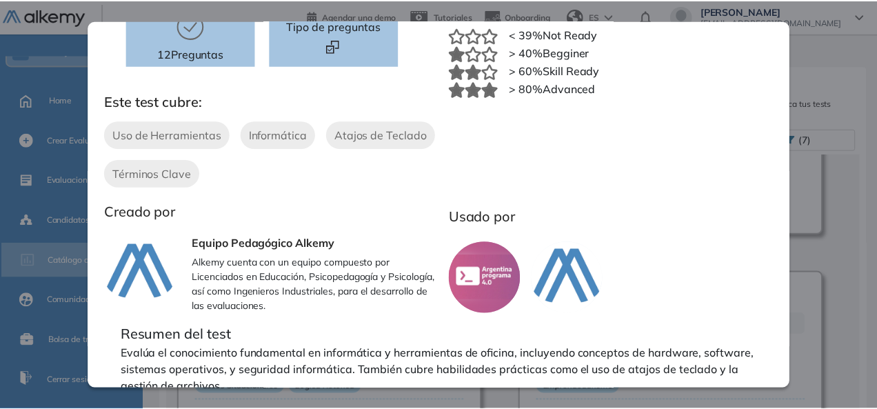
scroll to position [0, 0]
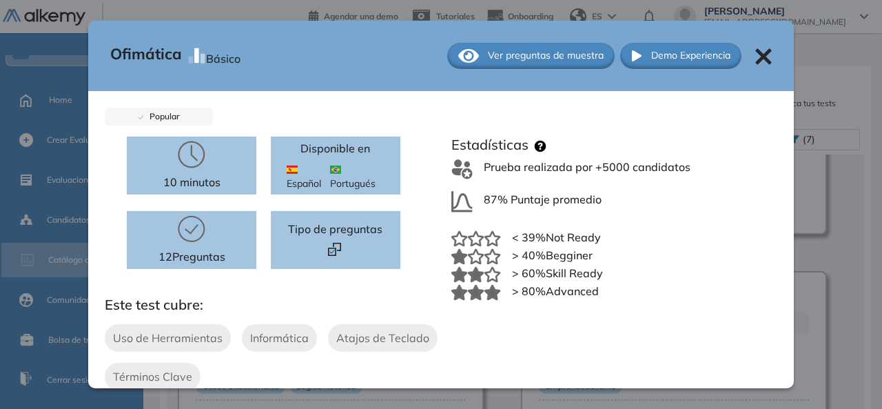
click at [755, 51] on icon at bounding box center [763, 56] width 16 height 16
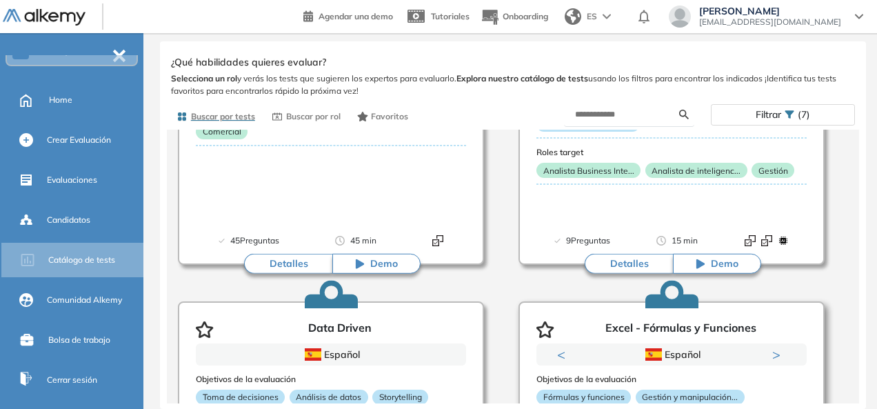
scroll to position [3620, 0]
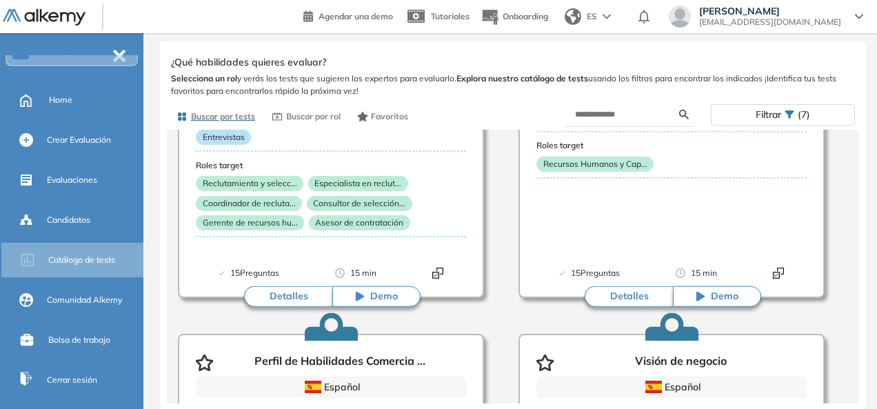
click at [806, 116] on span "(7)" at bounding box center [803, 115] width 12 height 20
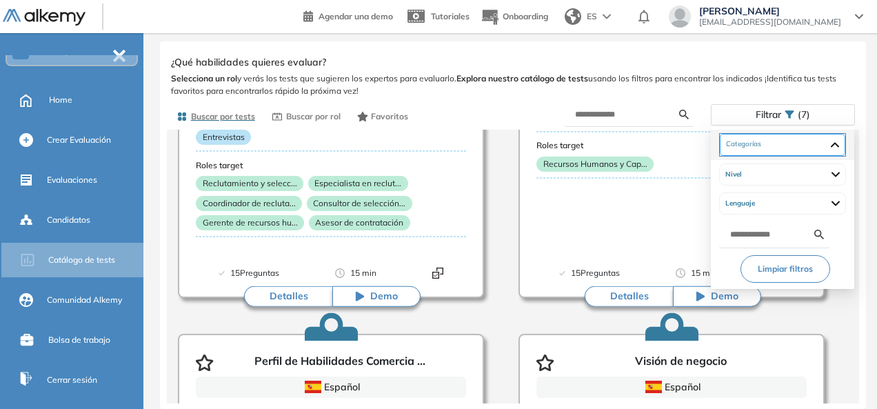
click at [806, 151] on div "Específicas para el puesto Administrativo y Gestión, Contable o Financiero Aten…" at bounding box center [782, 145] width 125 height 22
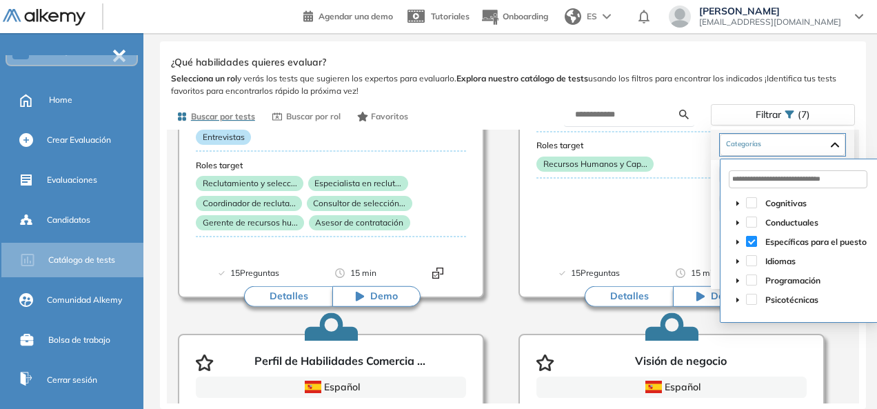
click at [753, 245] on span at bounding box center [751, 241] width 11 height 11
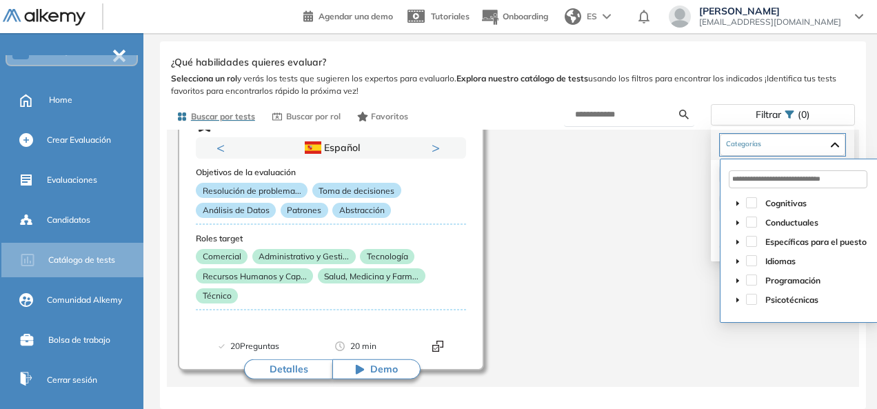
scroll to position [2299, 0]
click at [737, 203] on icon "caret-down" at bounding box center [737, 203] width 3 height 5
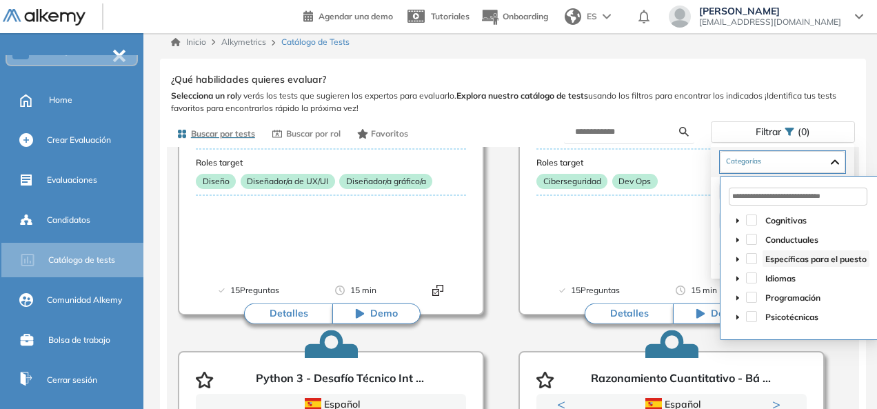
scroll to position [0, 0]
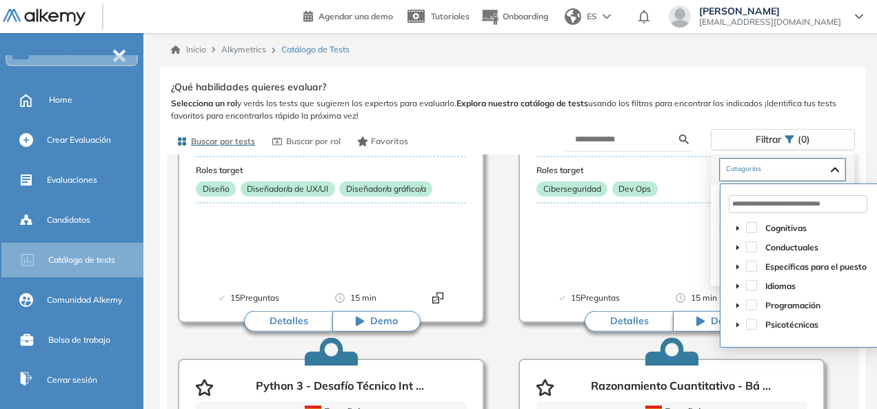
click at [737, 247] on icon "caret-down" at bounding box center [737, 247] width 3 height 5
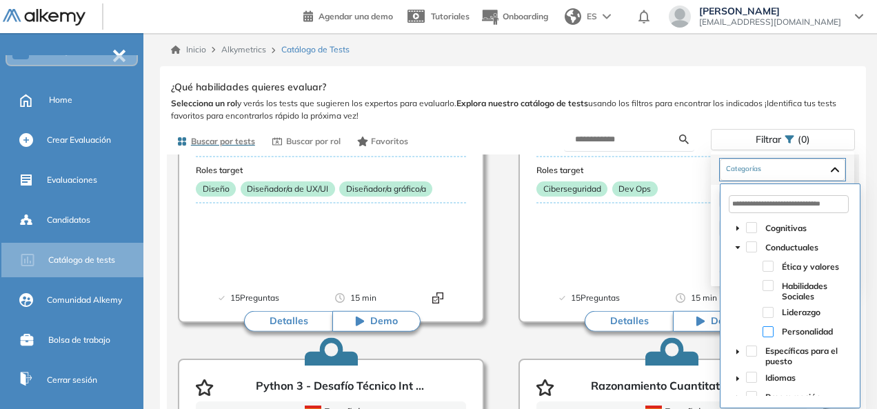
click at [772, 334] on span at bounding box center [767, 331] width 11 height 11
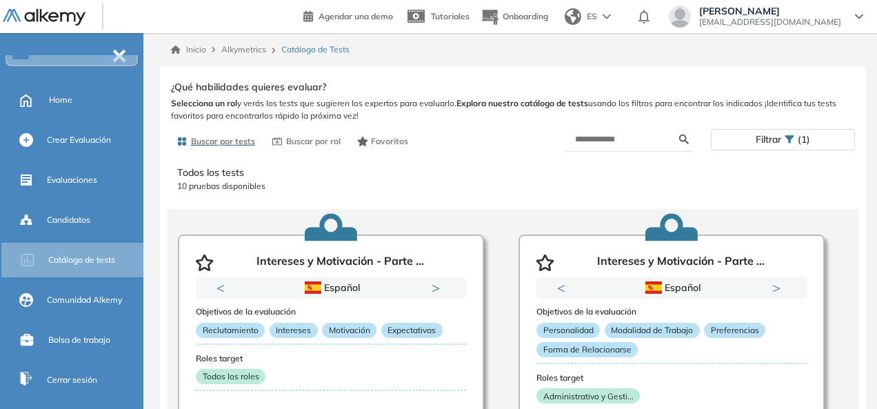
click at [800, 14] on span "[PERSON_NAME]" at bounding box center [770, 11] width 142 height 11
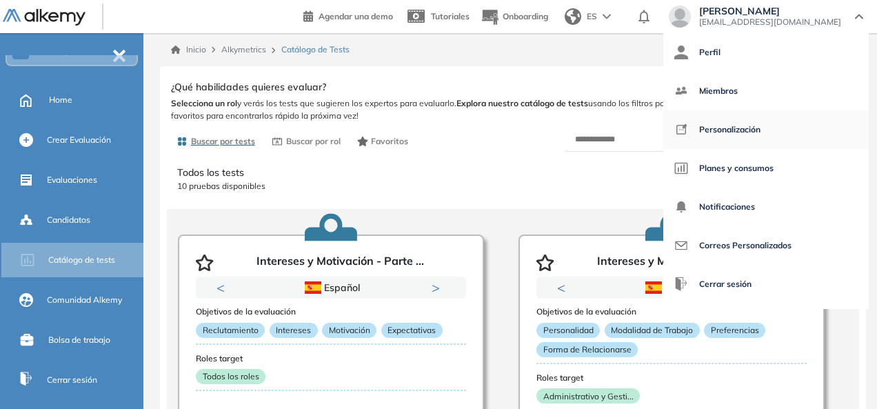
click at [756, 136] on span "Personalización" at bounding box center [729, 129] width 61 height 33
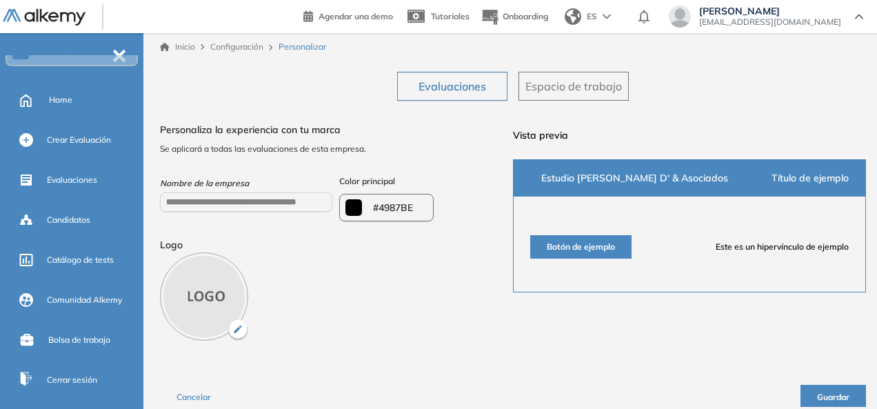
click at [418, 269] on div "**********" at bounding box center [336, 228] width 353 height 223
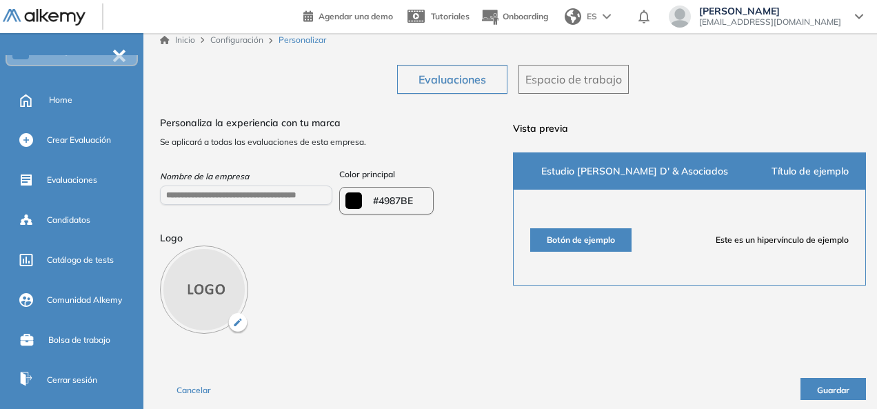
scroll to position [9, 0]
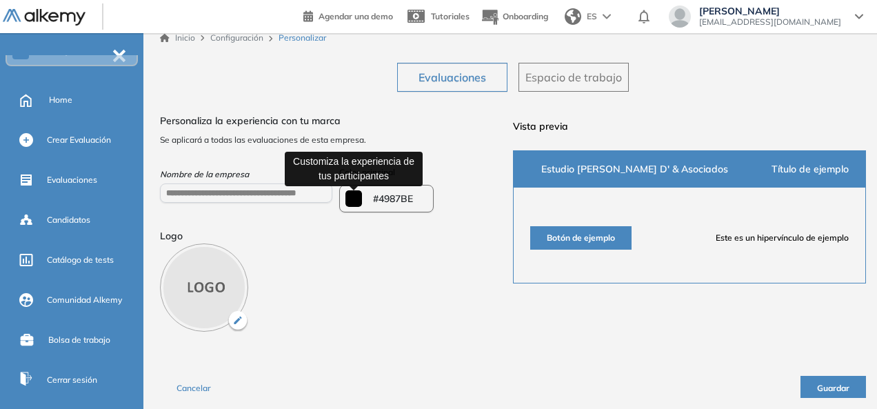
click at [357, 203] on input "*******" at bounding box center [353, 198] width 17 height 17
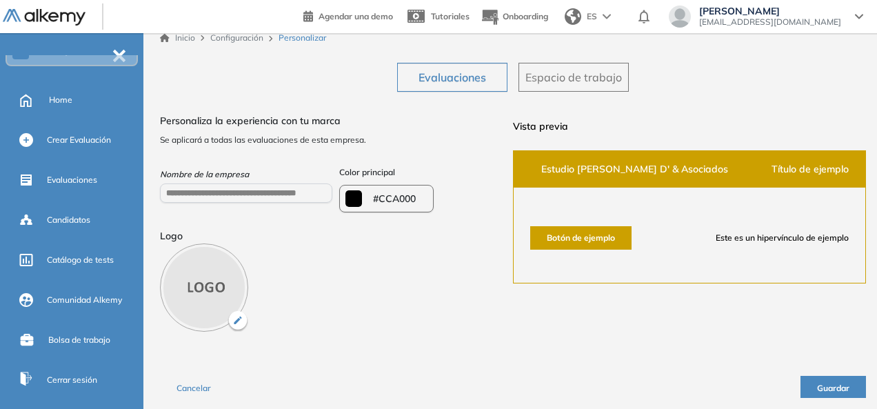
type input "*******"
click at [471, 153] on div "**********" at bounding box center [336, 219] width 353 height 223
click at [590, 241] on button "Botón de ejemplo" at bounding box center [580, 237] width 101 height 23
click at [751, 239] on span "Este es un hipervínculo de ejemplo" at bounding box center [781, 238] width 133 height 12
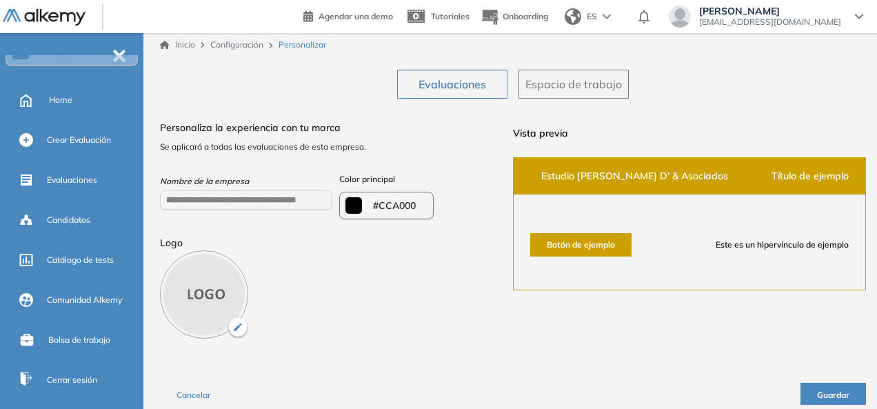
scroll to position [0, 0]
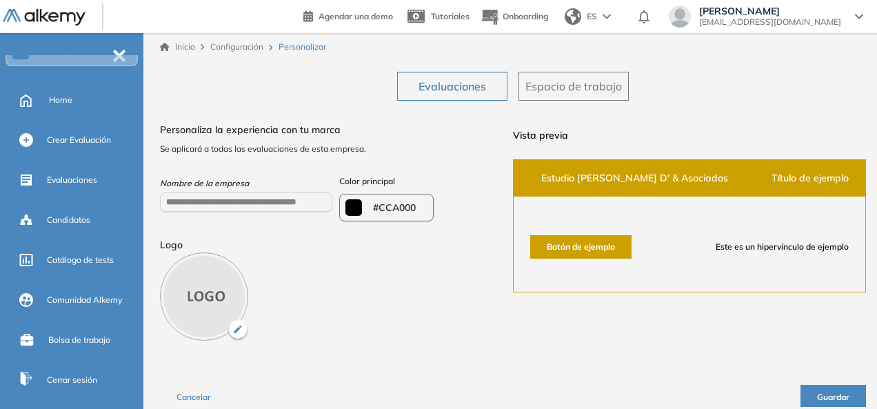
click at [581, 90] on span "Espacio de trabajo" at bounding box center [573, 86] width 96 height 17
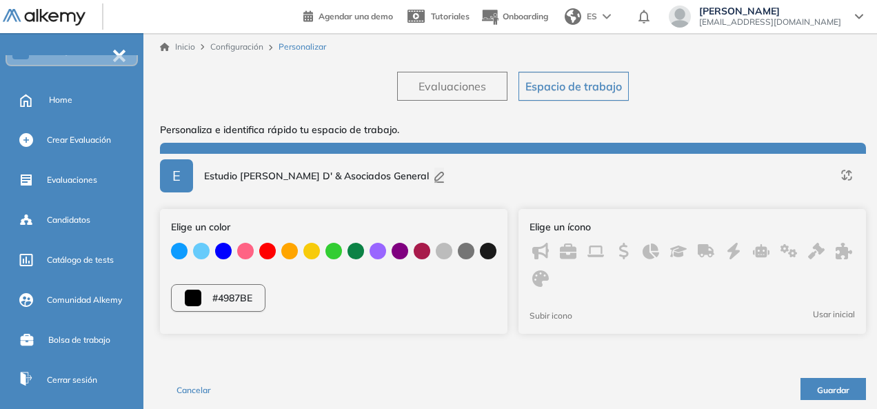
click at [405, 258] on div at bounding box center [399, 251] width 17 height 22
click at [396, 253] on div at bounding box center [399, 251] width 17 height 17
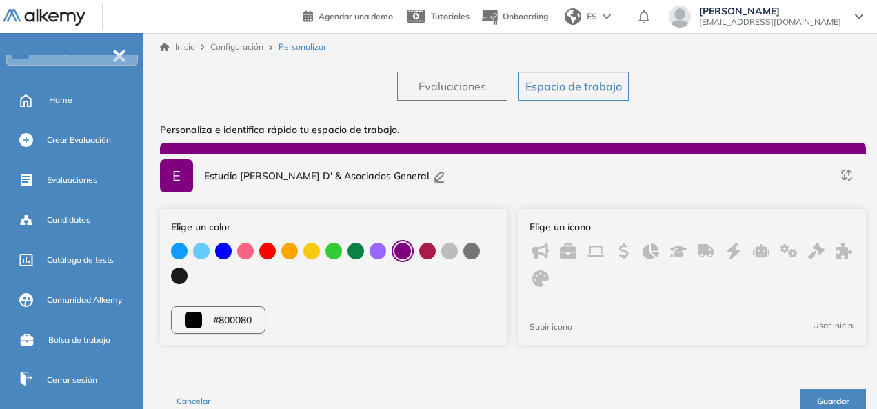
click at [438, 252] on div at bounding box center [333, 262] width 325 height 44
click at [283, 254] on div at bounding box center [289, 251] width 17 height 17
type input "*******"
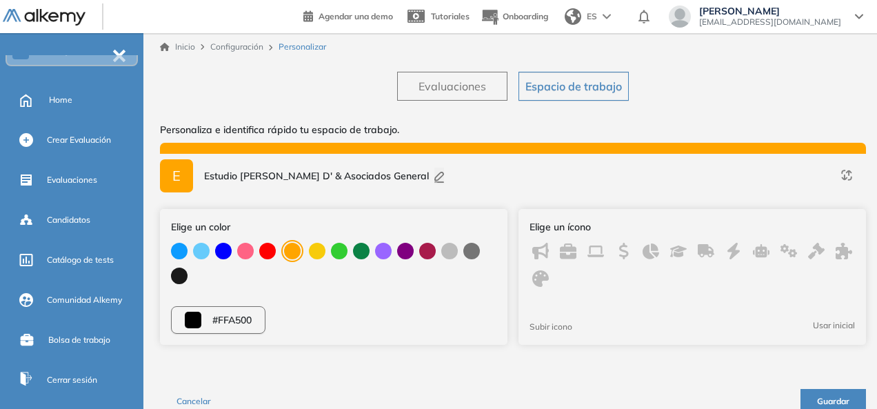
scroll to position [13, 0]
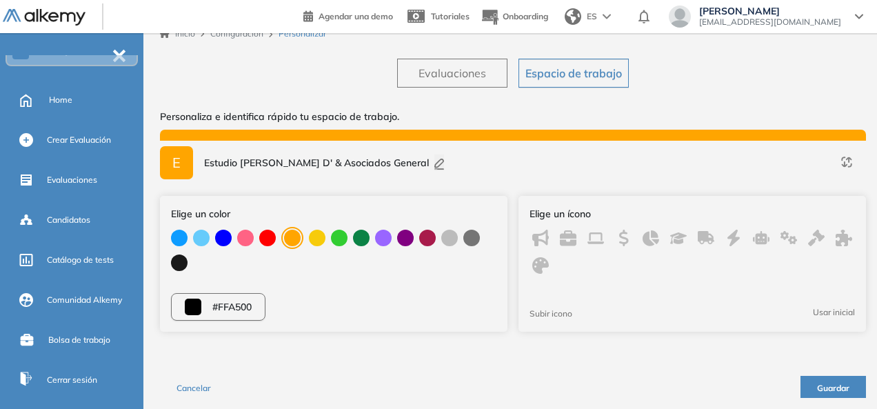
click at [422, 83] on button "Evaluaciones" at bounding box center [452, 73] width 110 height 29
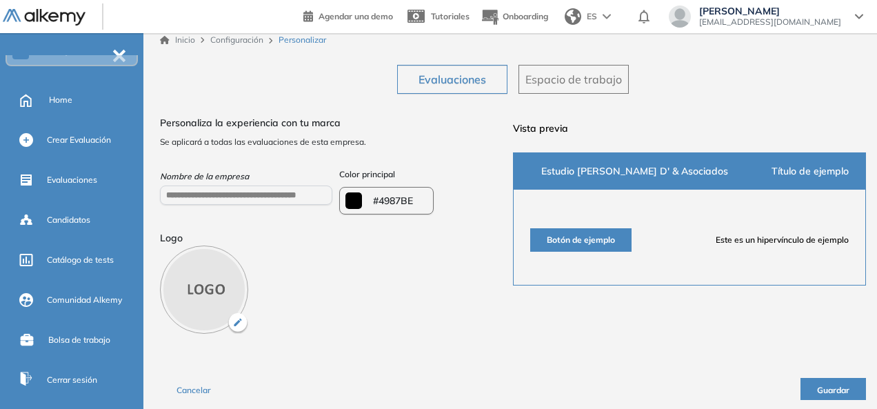
scroll to position [9, 0]
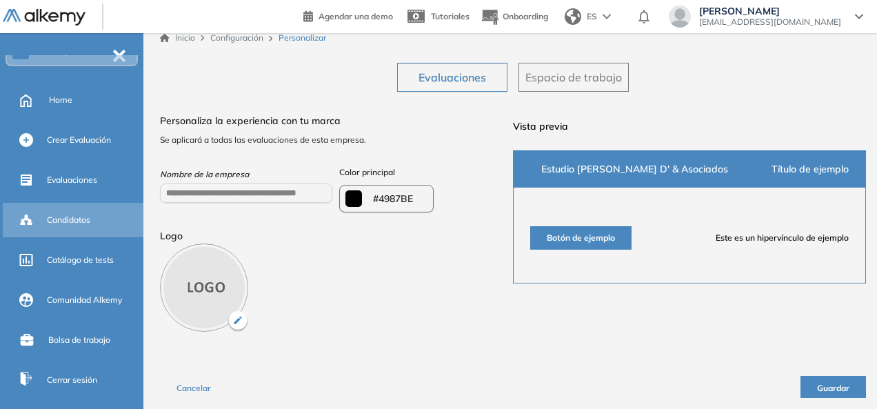
click at [76, 218] on span "Candidatos" at bounding box center [68, 220] width 43 height 12
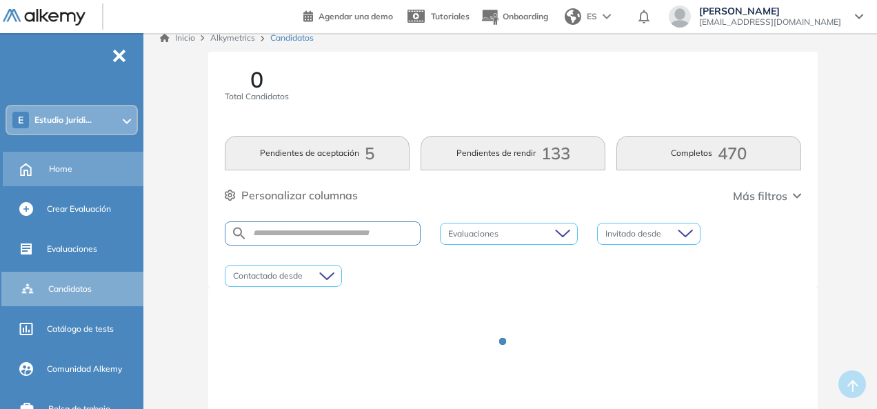
click at [60, 178] on div "Home" at bounding box center [95, 168] width 92 height 23
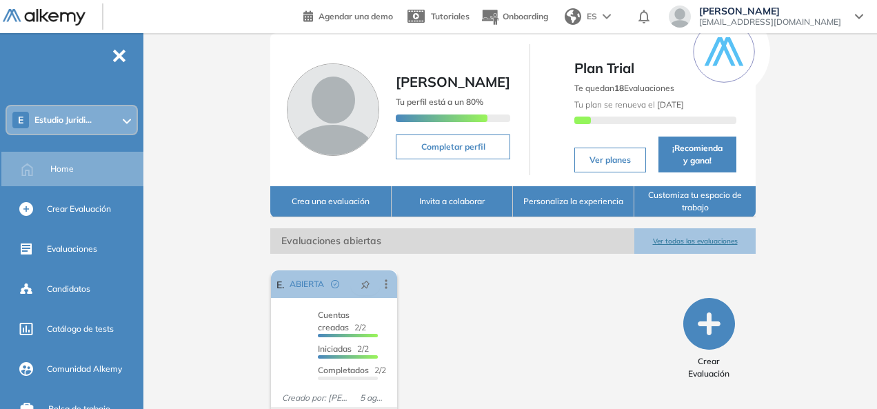
scroll to position [99, 0]
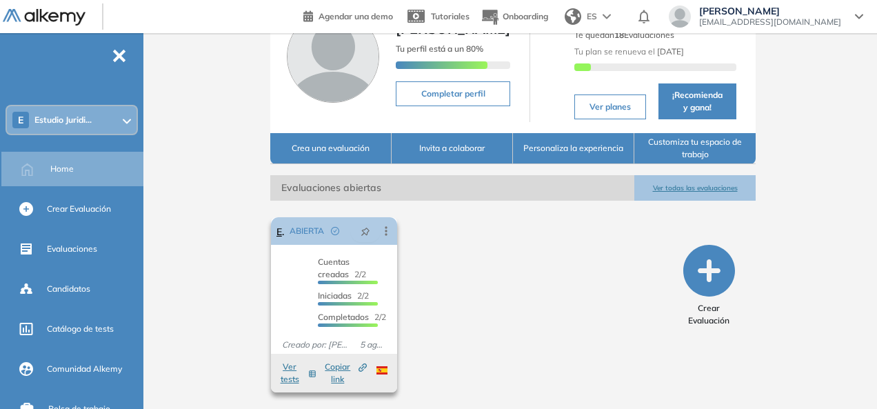
click at [374, 230] on div "Editar Los siguientes tests ya no están disponibles o tienen una nueva versión …" at bounding box center [386, 231] width 25 height 14
click at [379, 234] on icon at bounding box center [386, 231] width 14 height 14
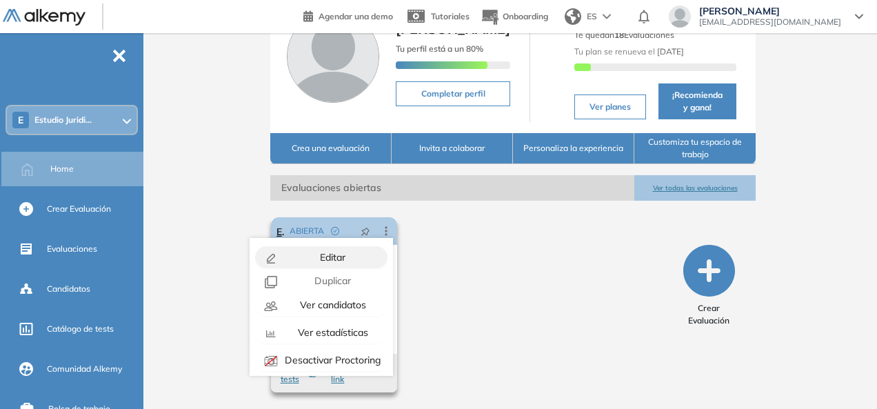
click at [333, 262] on div "Editar" at bounding box center [331, 256] width 101 height 15
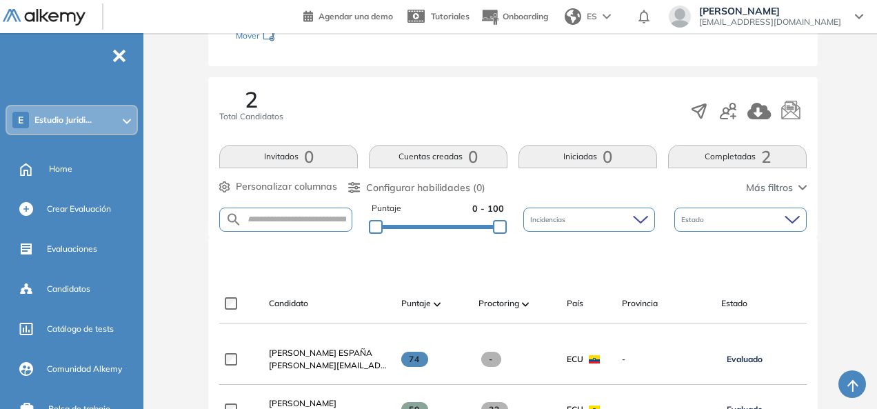
scroll to position [207, 0]
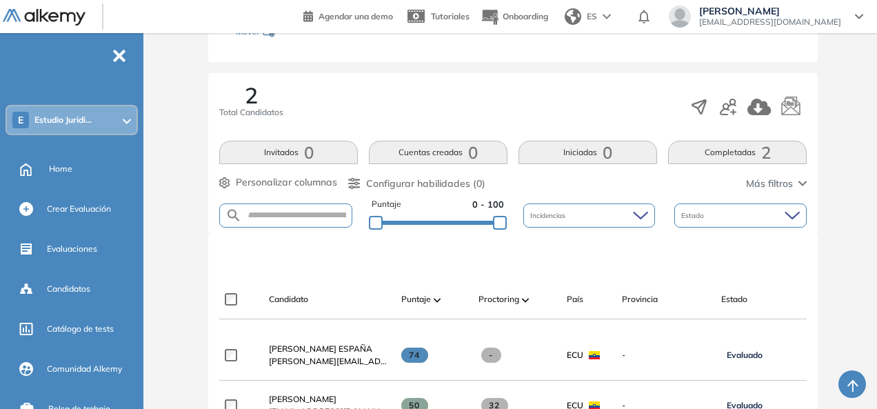
click at [305, 222] on form at bounding box center [285, 215] width 133 height 24
click at [311, 214] on input "text" at bounding box center [297, 215] width 110 height 10
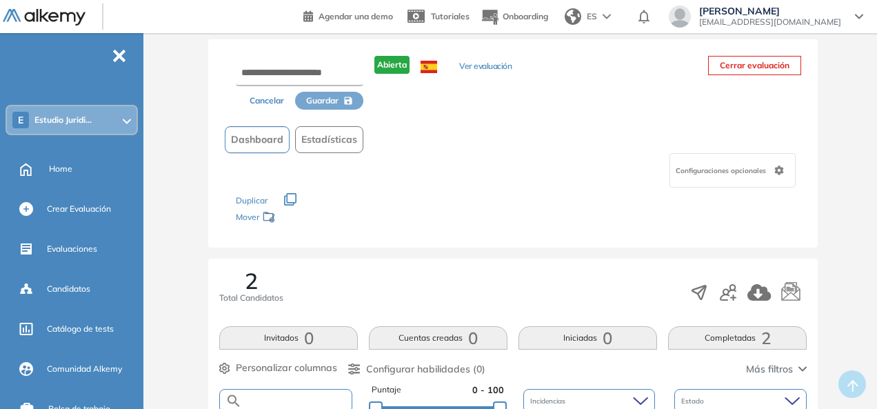
scroll to position [0, 0]
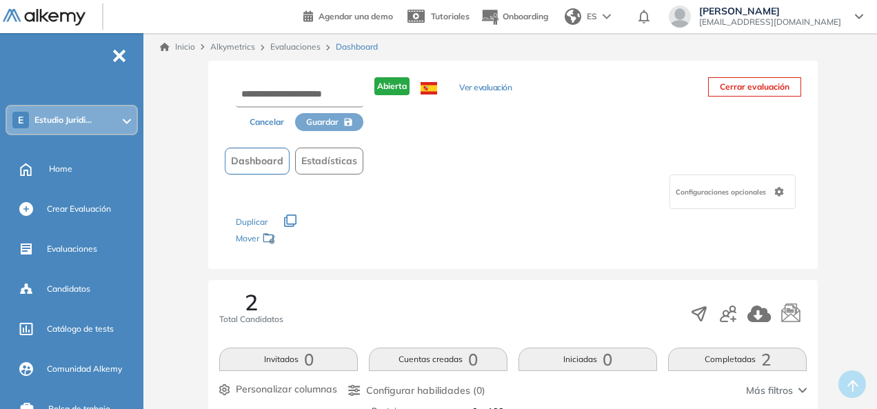
click at [773, 182] on div "Configuraciones opcionales" at bounding box center [732, 191] width 126 height 34
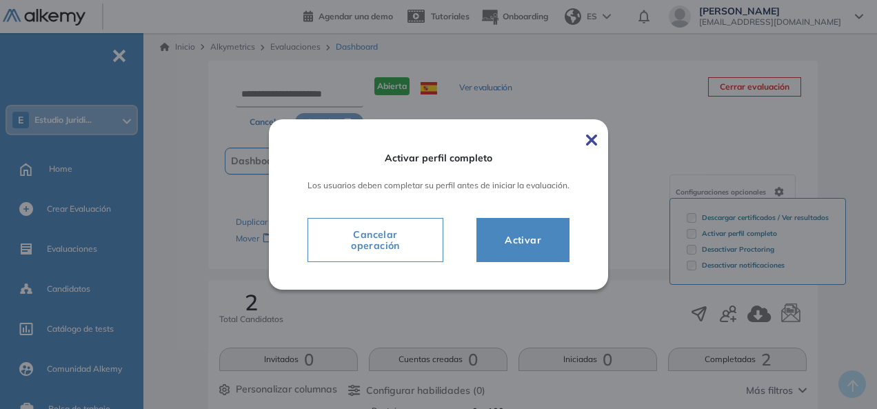
click at [600, 139] on div "Activar perfil completo Los usuarios deben completar su perfil antes de iniciar…" at bounding box center [438, 204] width 339 height 170
click at [593, 139] on img at bounding box center [591, 139] width 11 height 11
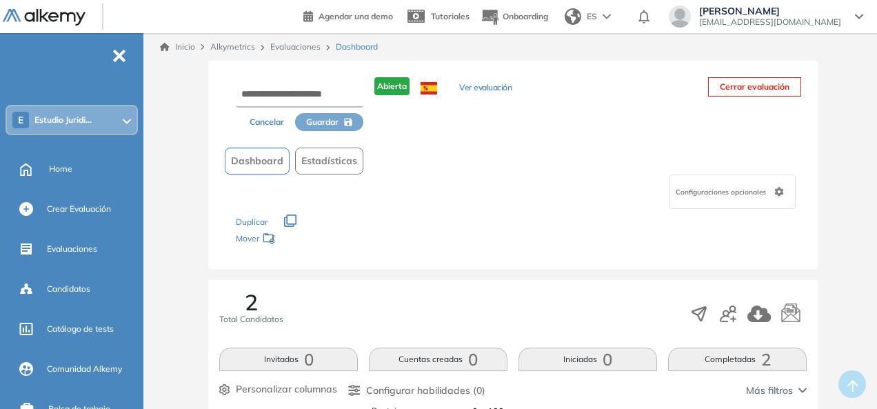
click at [788, 192] on div "Configuraciones opcionales" at bounding box center [732, 191] width 126 height 34
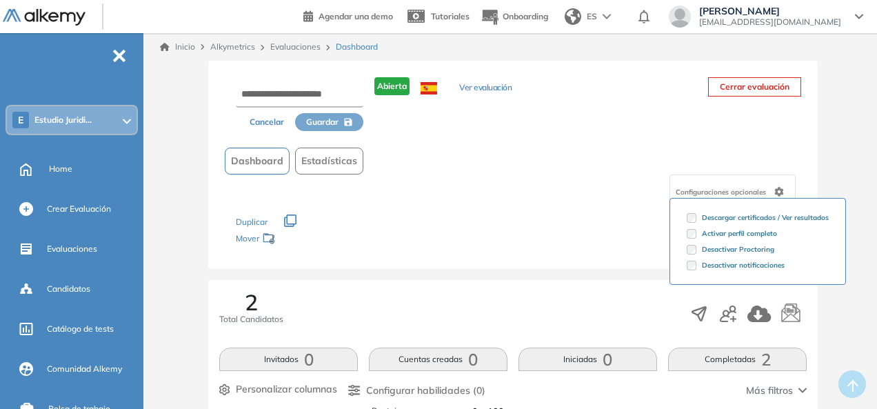
click at [537, 231] on div "Los siguientes tests ya no están disponibles o tienen una nueva versión Revisa …" at bounding box center [513, 230] width 554 height 43
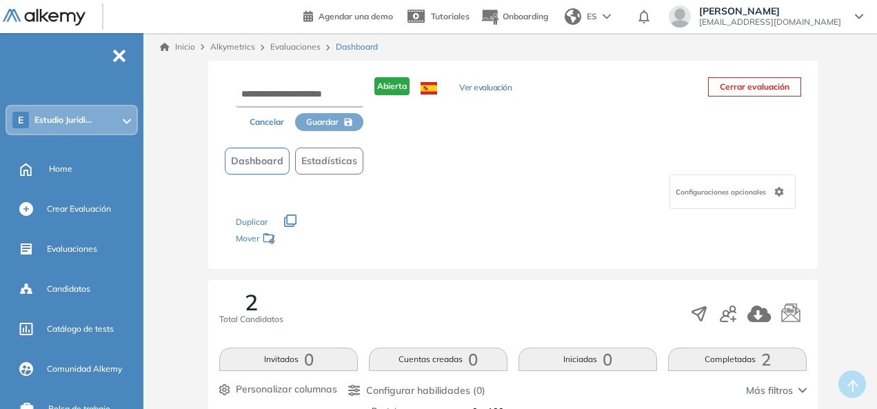
click at [492, 91] on button "Ver evaluación" at bounding box center [485, 88] width 52 height 14
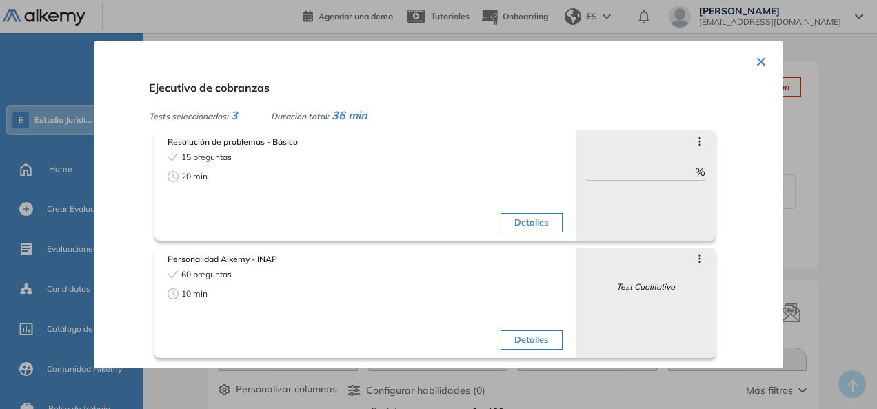
drag, startPoint x: 637, startPoint y: 182, endPoint x: 634, endPoint y: 169, distance: 13.4
click at [637, 180] on div "[MEDICAL_DATA] preguntas ** %" at bounding box center [646, 185] width 141 height 110
click at [694, 142] on icon at bounding box center [699, 140] width 11 height 11
click at [666, 161] on span at bounding box center [671, 159] width 11 height 11
click at [703, 150] on div "[MEDICAL_DATA] preguntas ** %" at bounding box center [646, 185] width 141 height 110
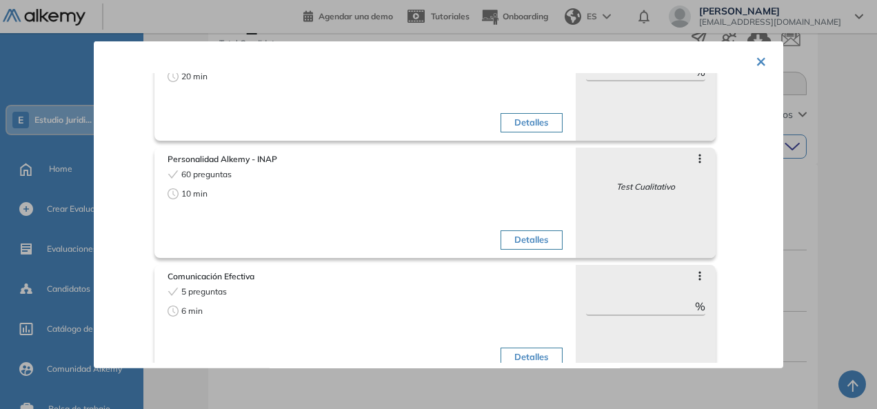
scroll to position [118, 0]
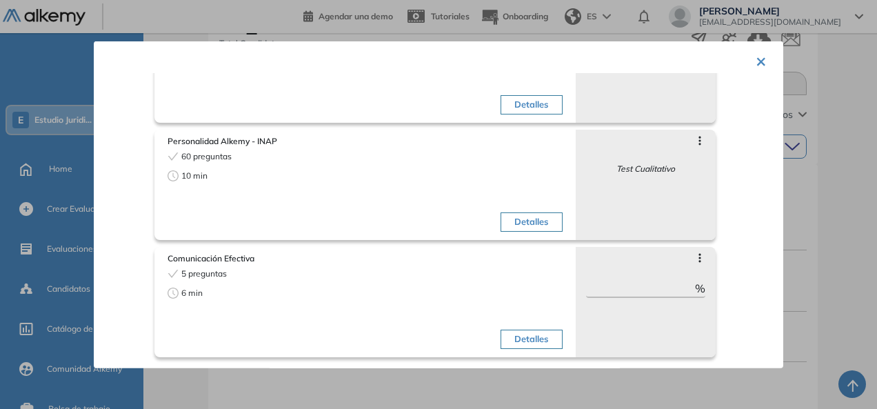
click at [521, 337] on button "Detalles" at bounding box center [530, 338] width 61 height 19
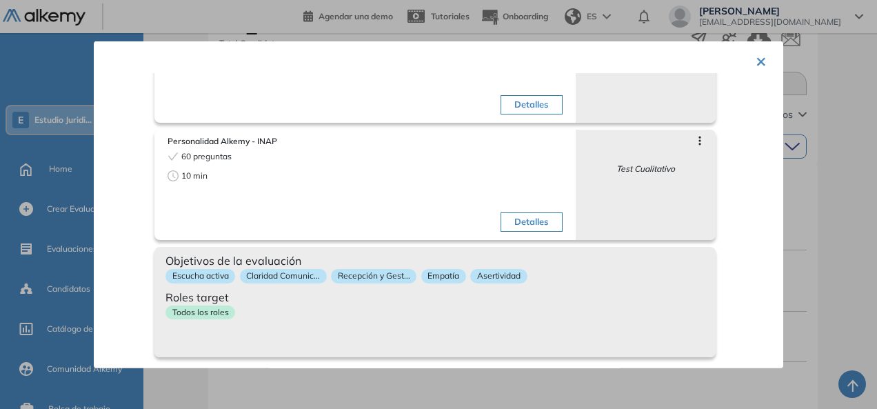
click at [471, 327] on div "Objetivos de la evaluación Escucha activa Claridad Comunic... Recepción y Gest.…" at bounding box center [434, 301] width 561 height 110
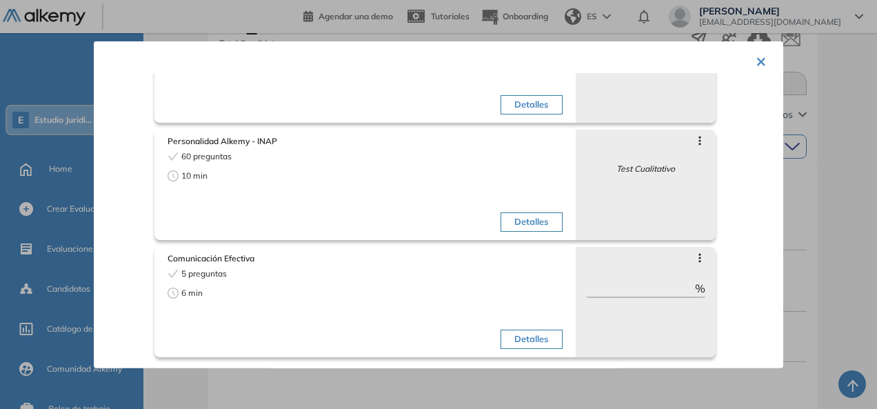
click at [560, 289] on div "Comunicación Efectiva 5 preguntas 6 min Detalles [MEDICAL_DATA] preguntas ** %" at bounding box center [434, 301] width 561 height 110
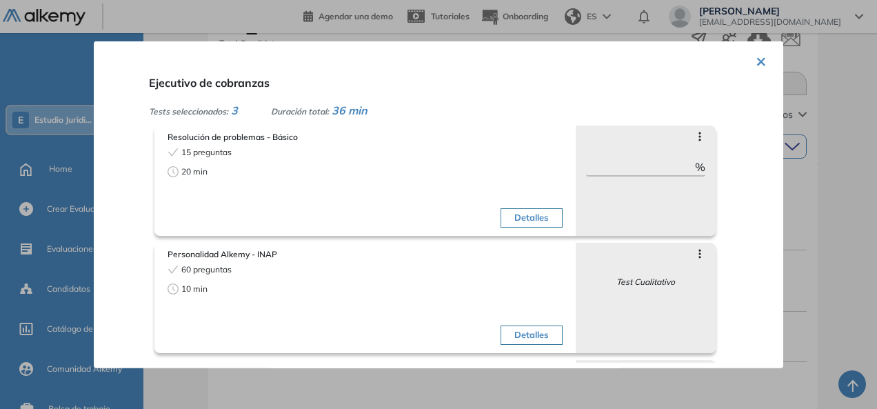
scroll to position [0, 0]
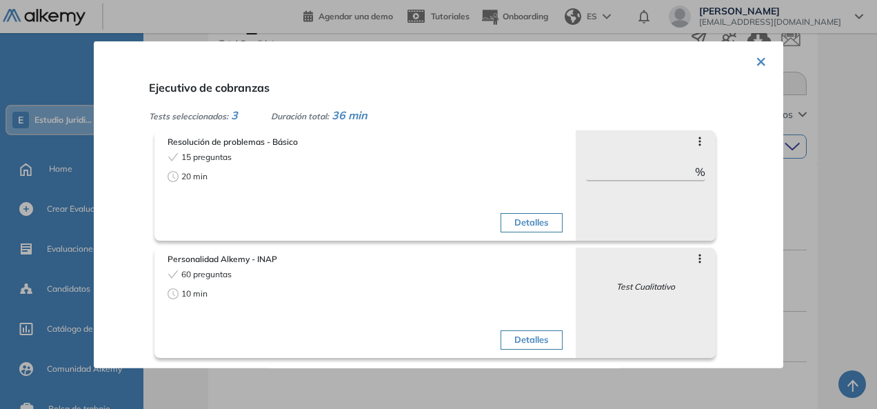
click at [628, 163] on div "[MEDICAL_DATA] preguntas ** %" at bounding box center [646, 185] width 141 height 110
click at [762, 70] on div "× Ejecutivo de cobranzas Tests seleccionados: 3 Duración total: 36 min Resoluci…" at bounding box center [438, 204] width 689 height 327
click at [759, 63] on button "×" at bounding box center [760, 59] width 11 height 27
